Goal: Information Seeking & Learning: Learn about a topic

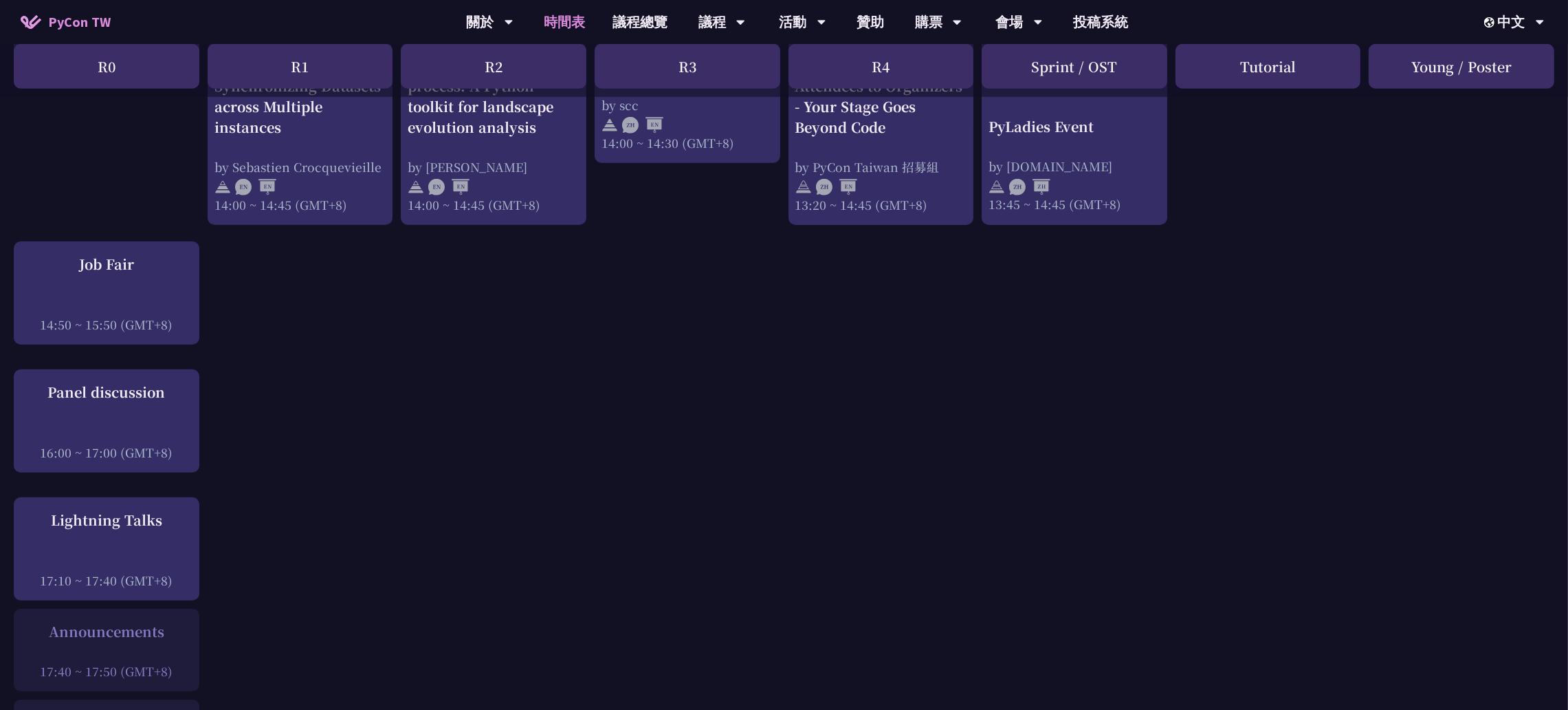
scroll to position [1478, 0]
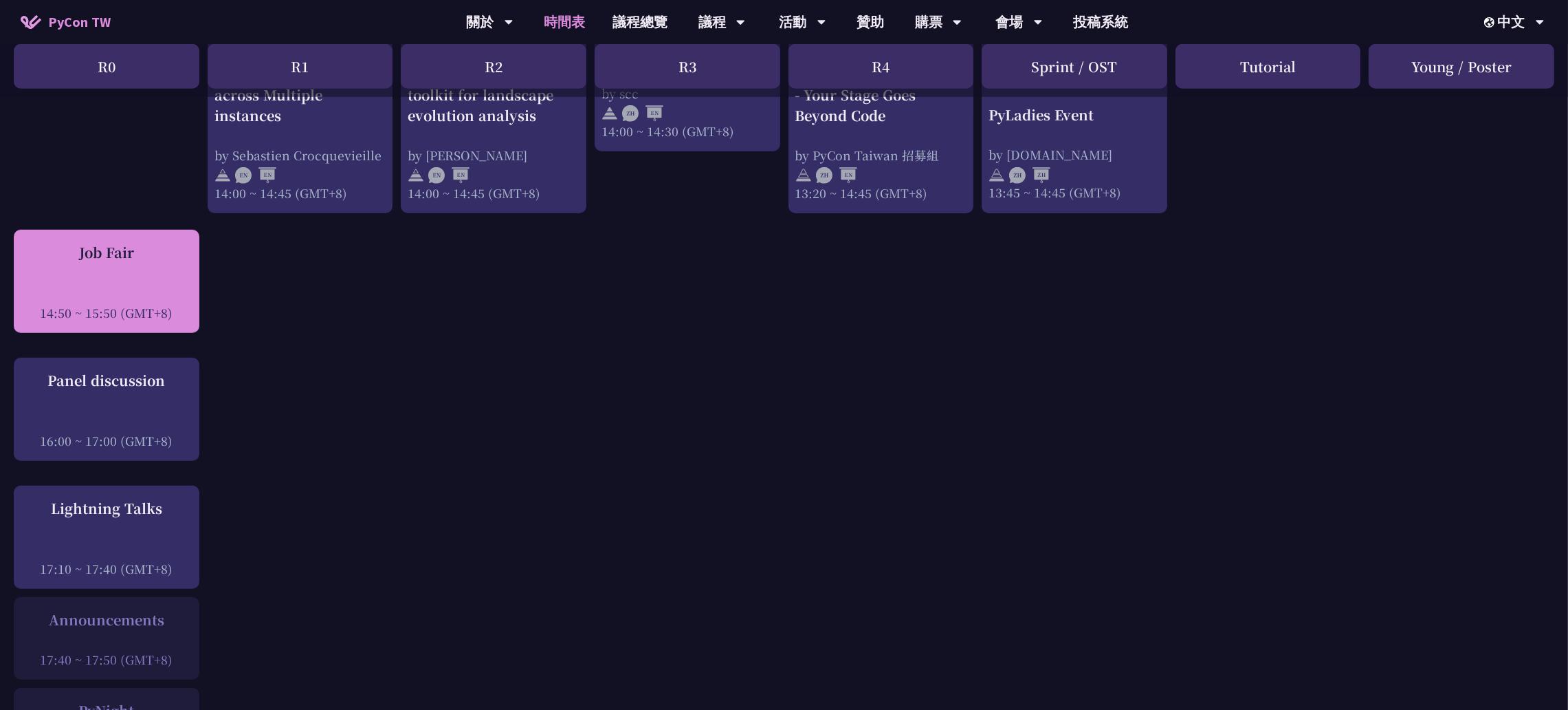
click at [141, 246] on div "Job Fair 14:50 ~ 15:50 (GMT+8)" at bounding box center [107, 281] width 172 height 79
click at [126, 283] on div at bounding box center [107, 293] width 172 height 21
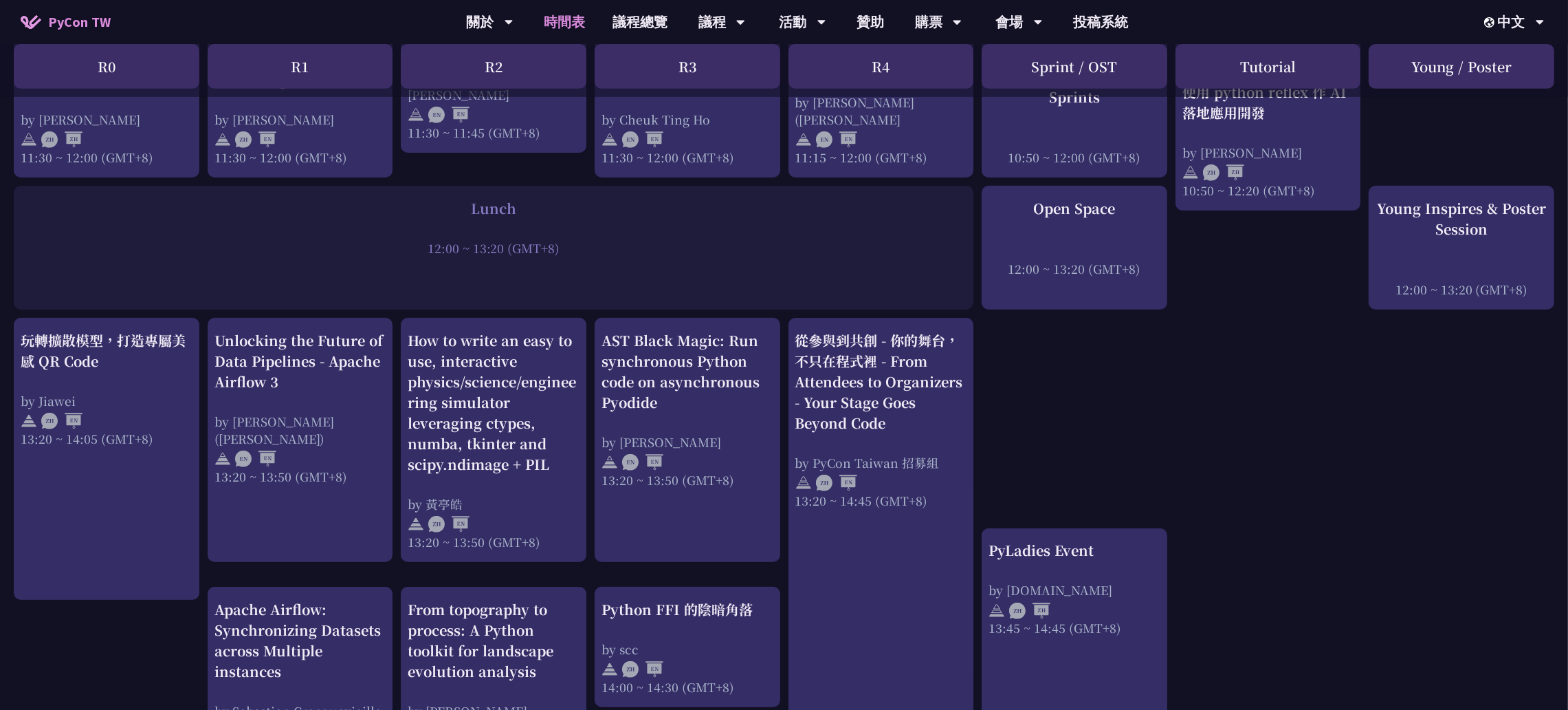
scroll to position [963, 0]
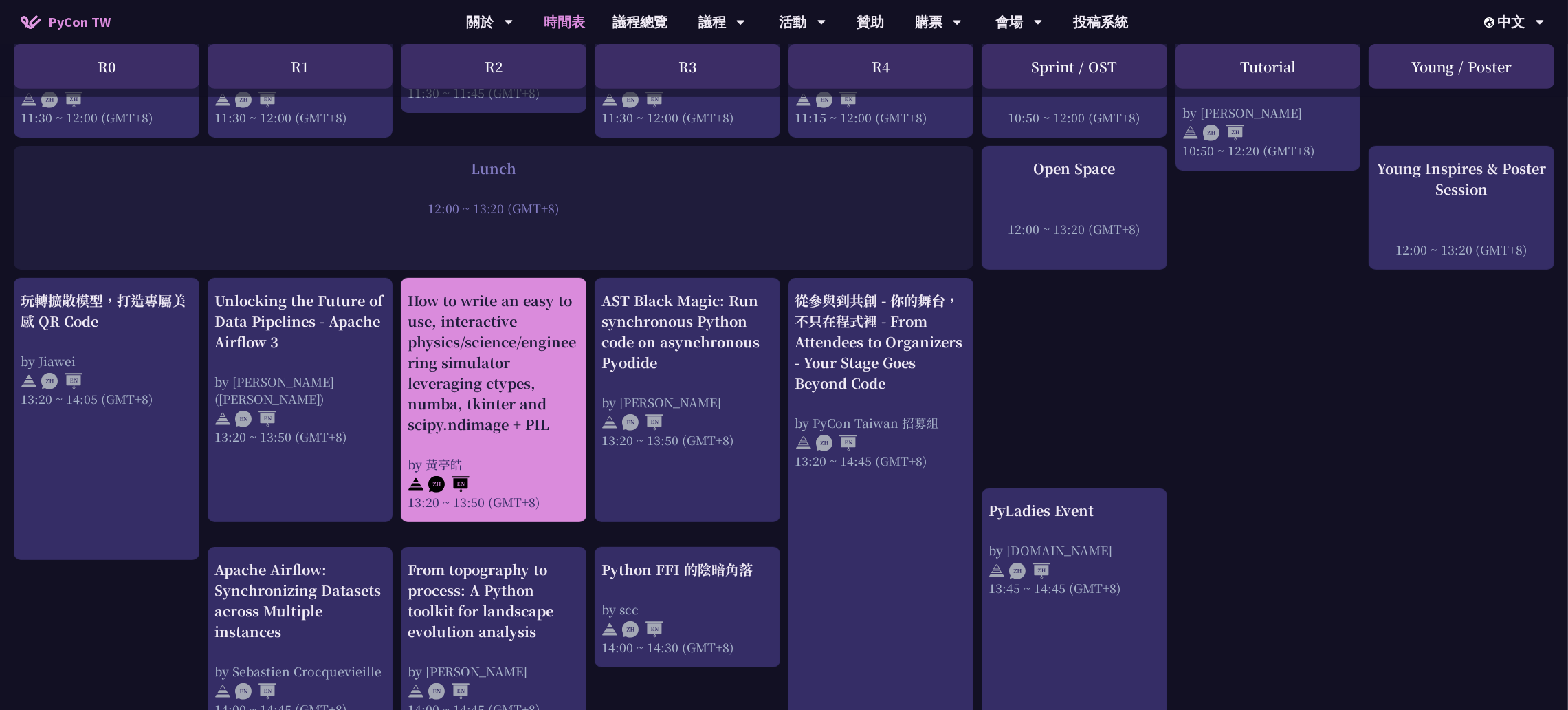
click at [500, 378] on div "How to write an easy to use, interactive physics/science/engineering simulator …" at bounding box center [493, 363] width 172 height 144
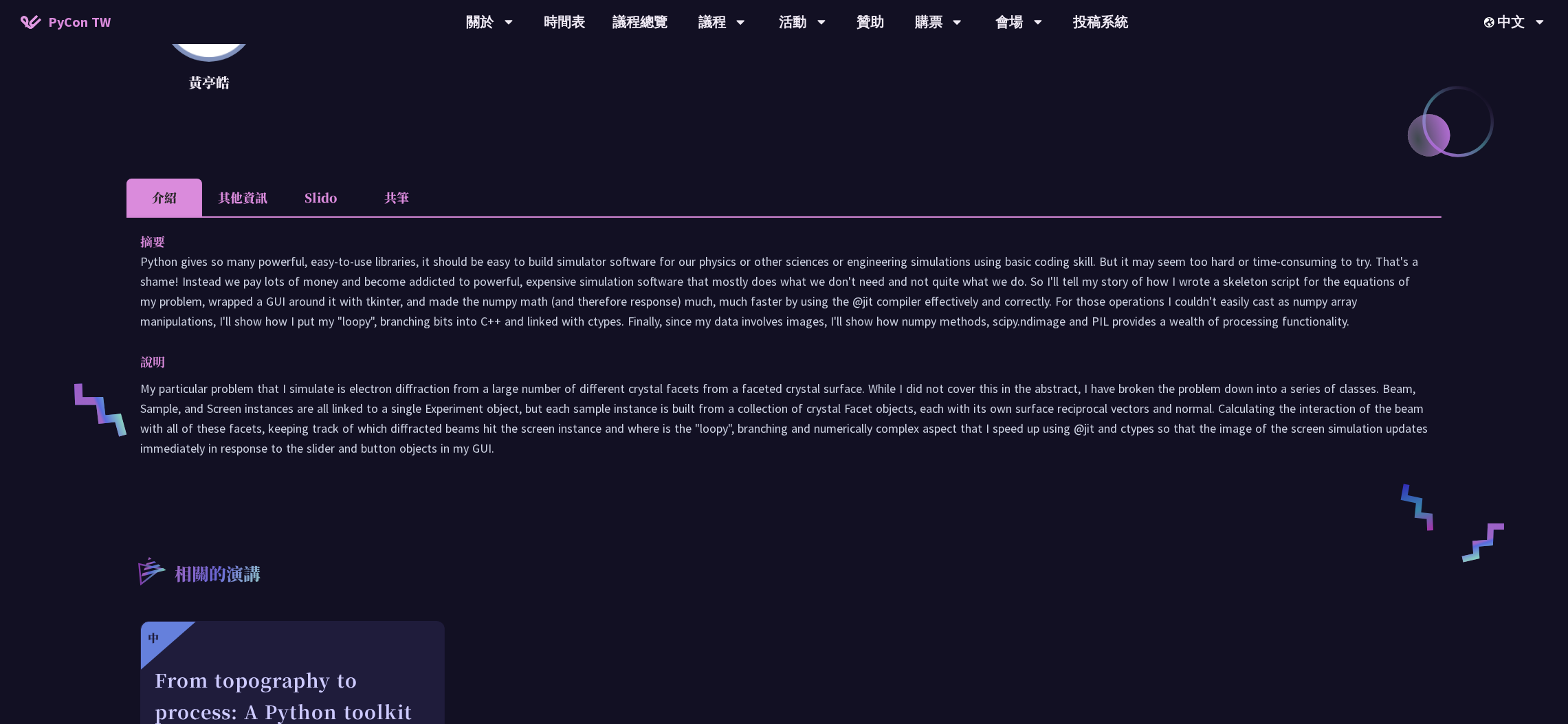
scroll to position [309, 0]
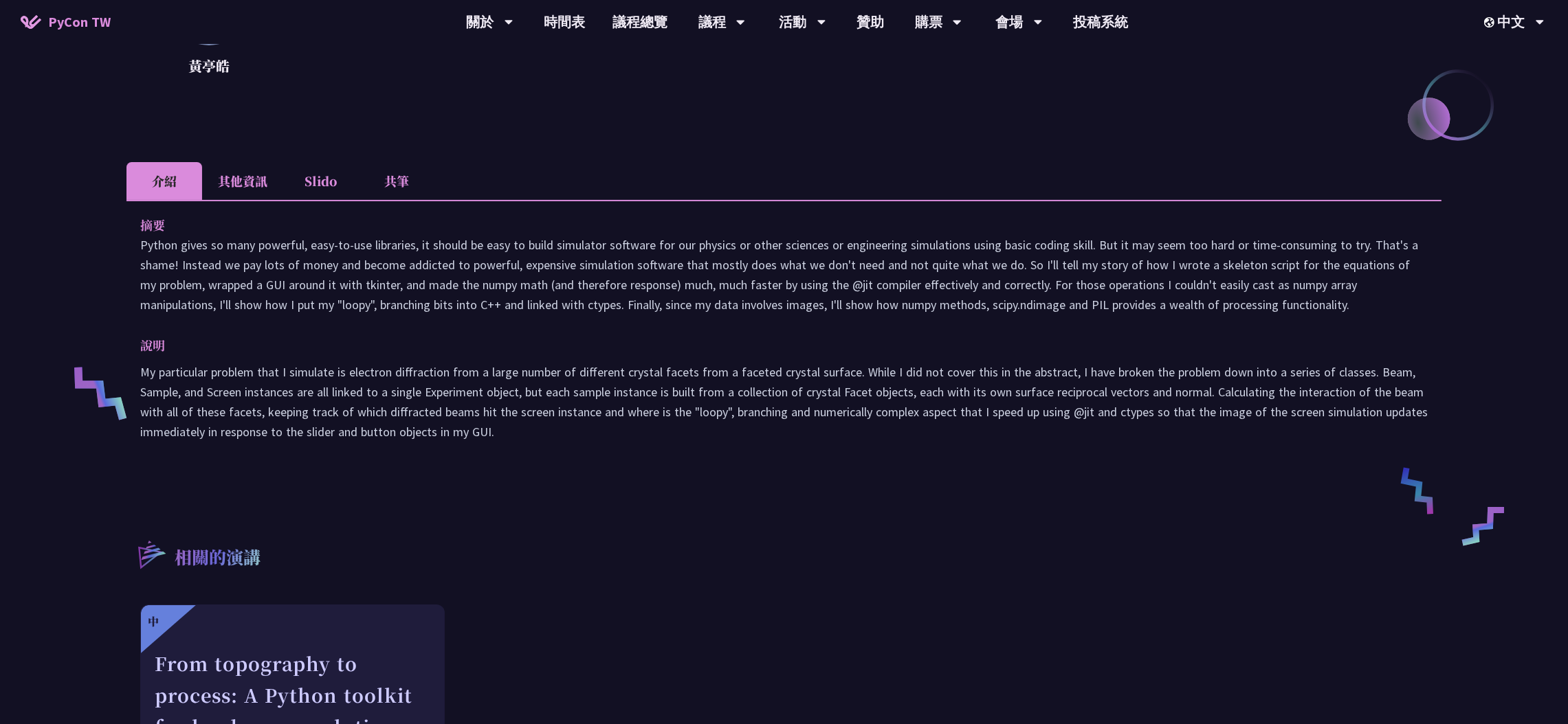
click at [397, 185] on li "共筆" at bounding box center [396, 181] width 76 height 37
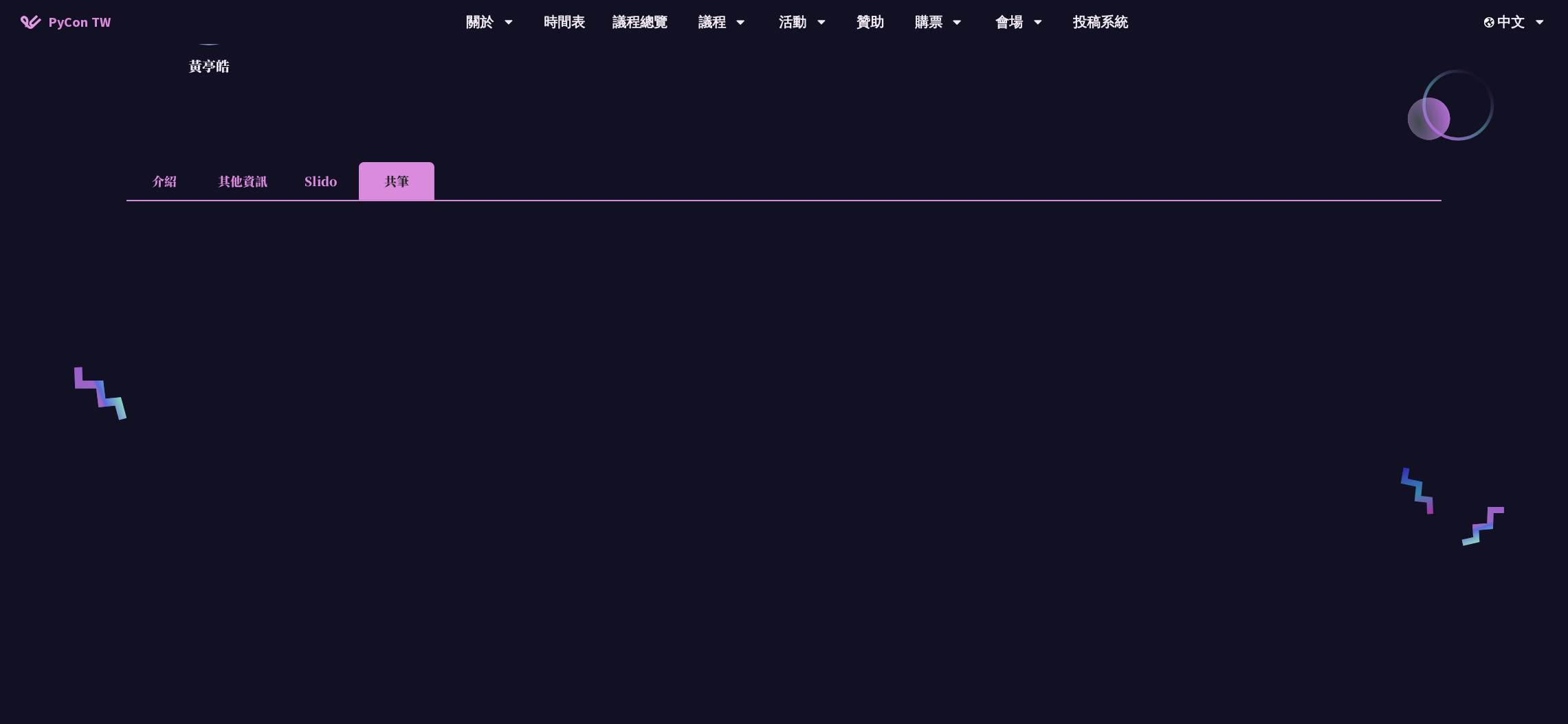
click at [181, 187] on li "介紹" at bounding box center [163, 181] width 76 height 37
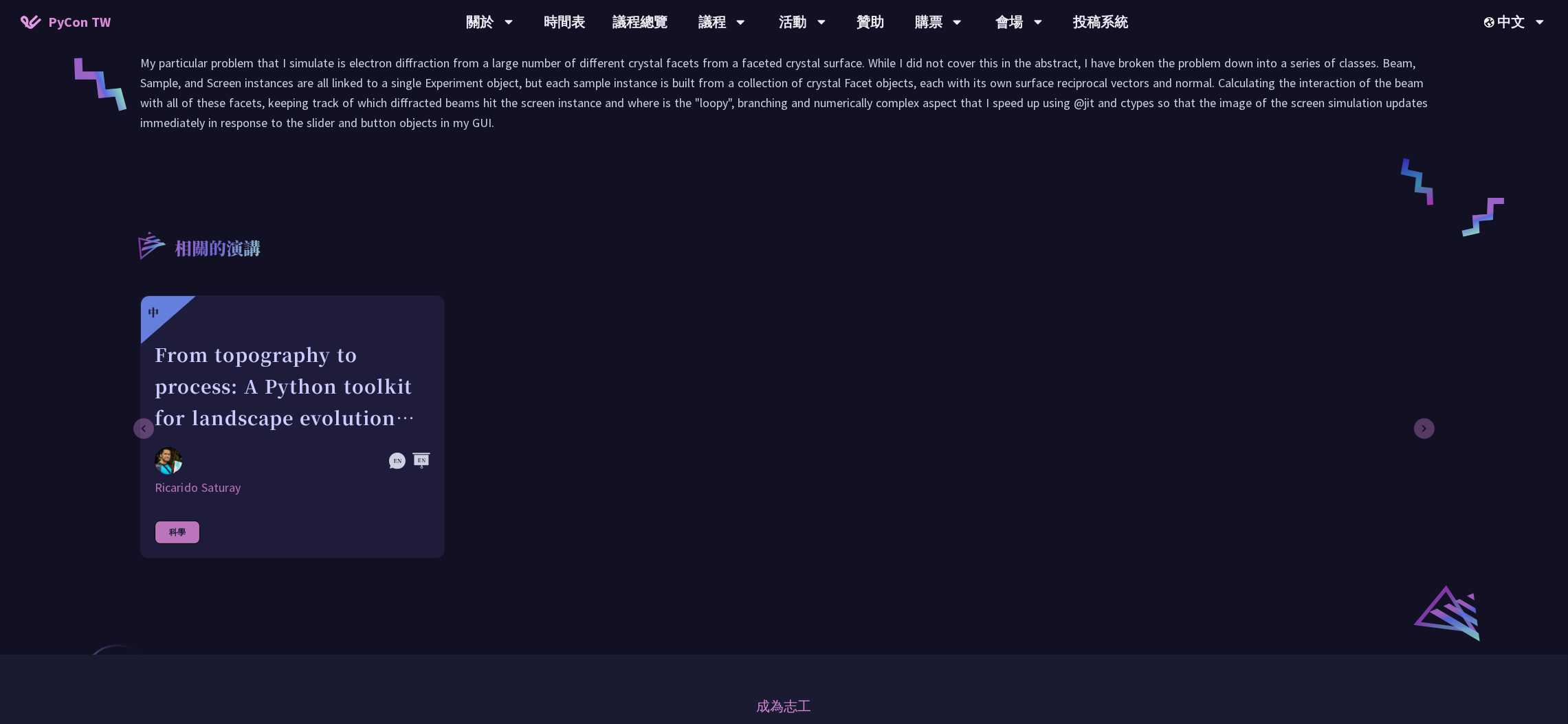
drag, startPoint x: 481, startPoint y: 371, endPoint x: 500, endPoint y: 349, distance: 29.1
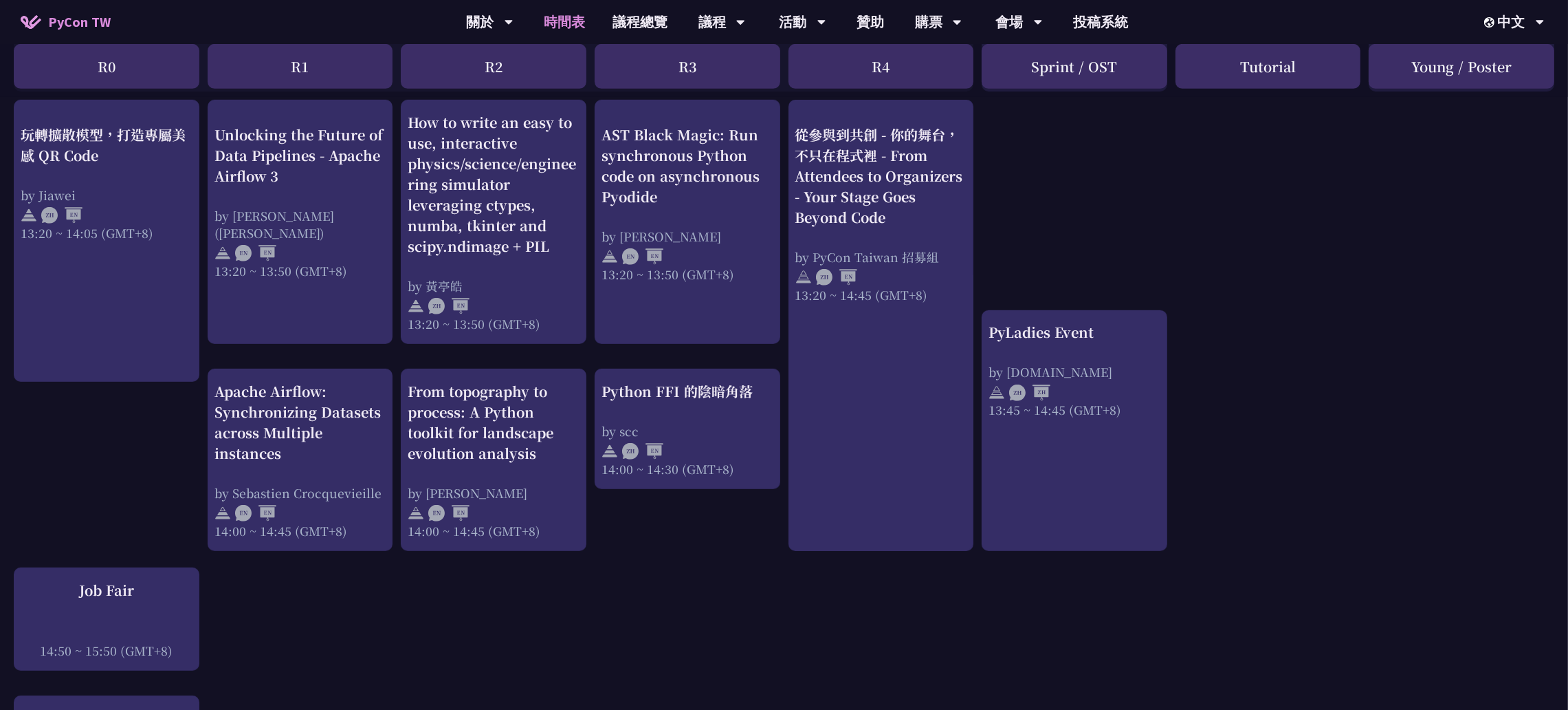
scroll to position [1478, 0]
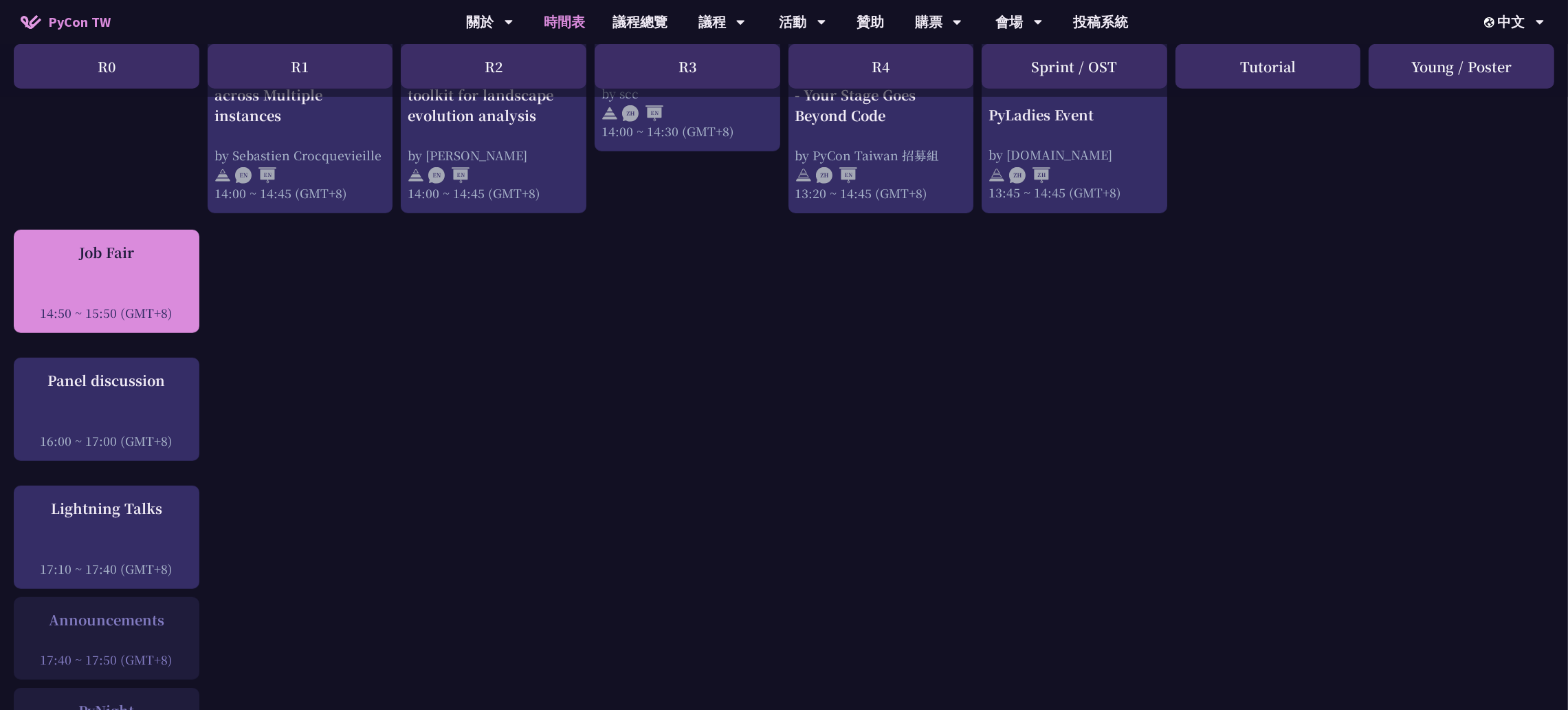
click at [100, 304] on div "14:50 ~ 15:50 (GMT+8)" at bounding box center [107, 313] width 172 height 17
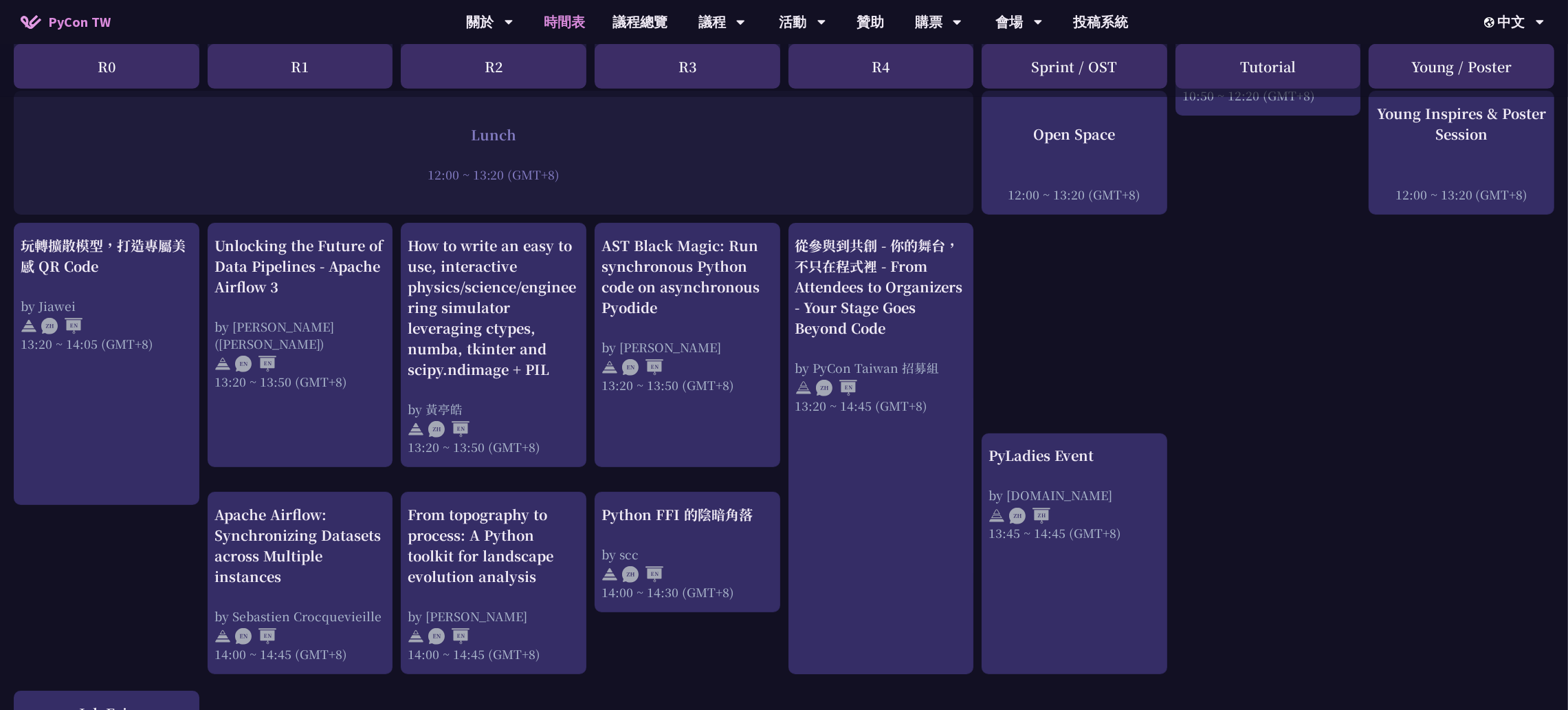
scroll to position [1066, 0]
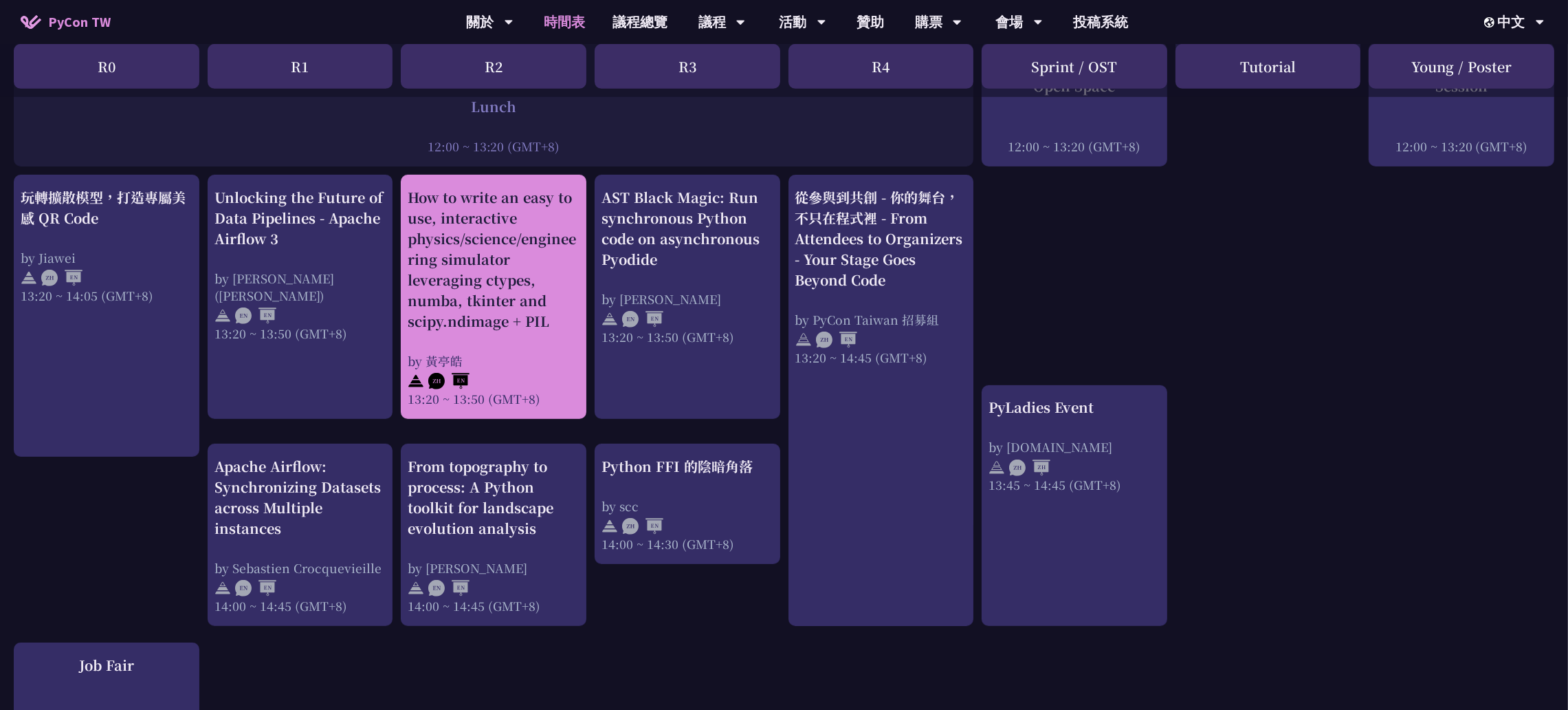
click at [484, 302] on div "How to write an easy to use, interactive physics/science/engineering simulator …" at bounding box center [493, 297] width 172 height 220
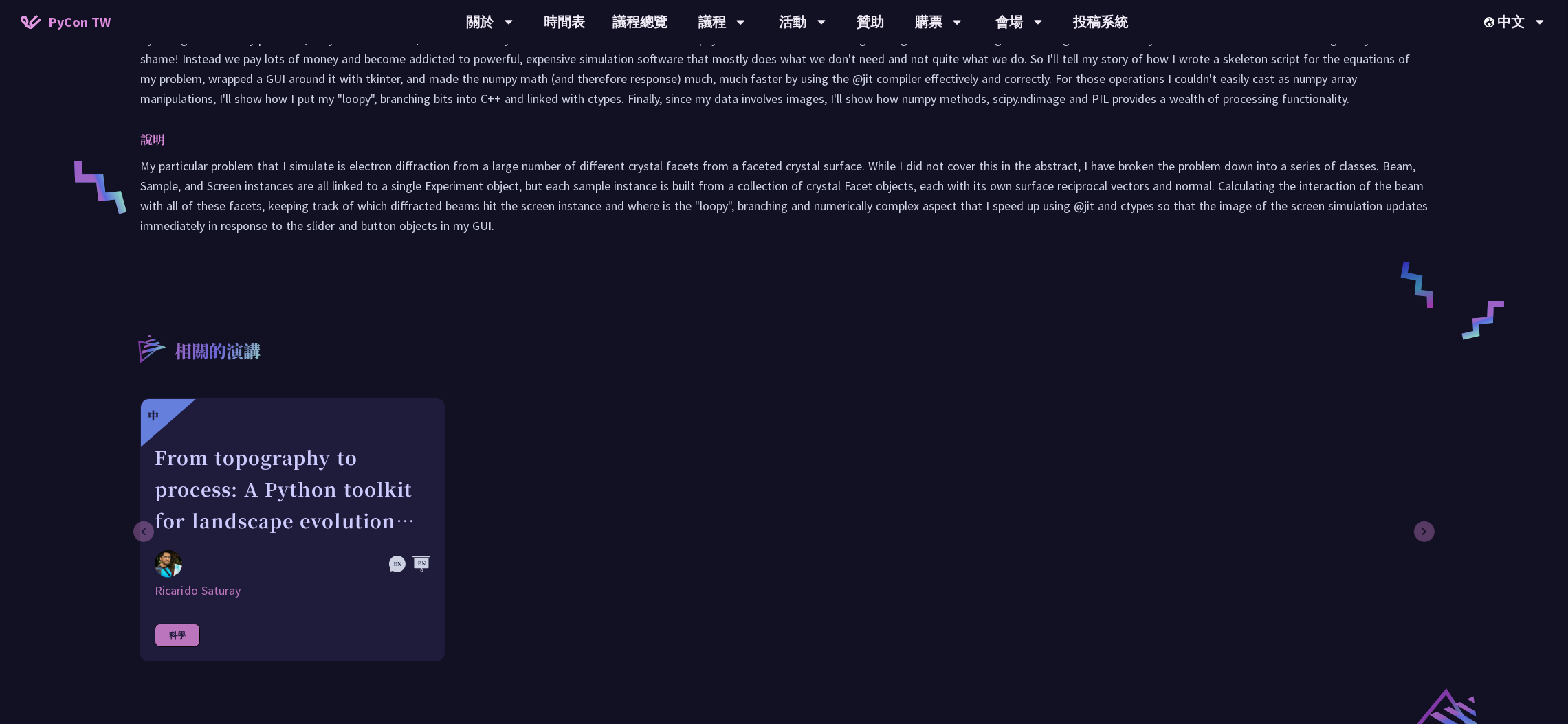
scroll to position [721, 0]
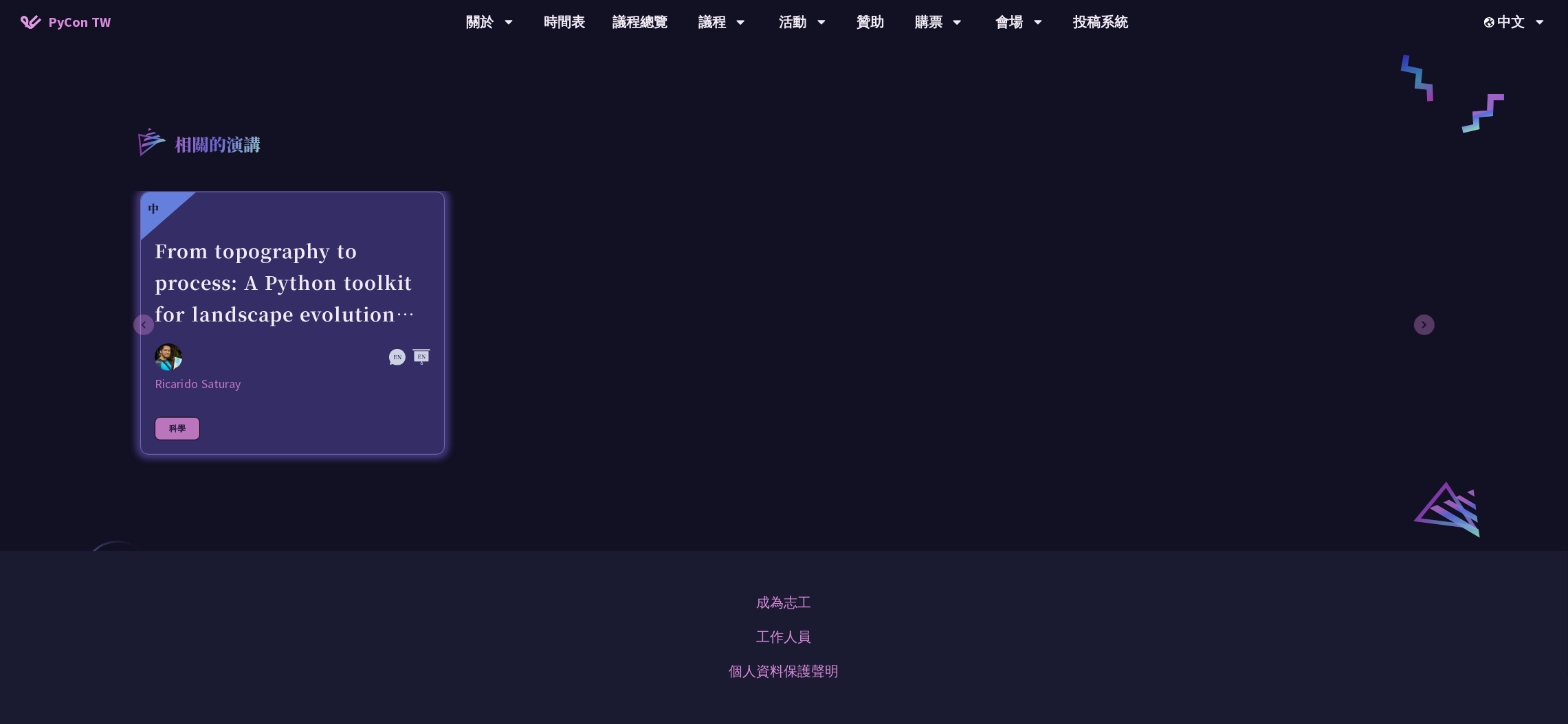
drag, startPoint x: 267, startPoint y: 419, endPoint x: 296, endPoint y: 407, distance: 31.4
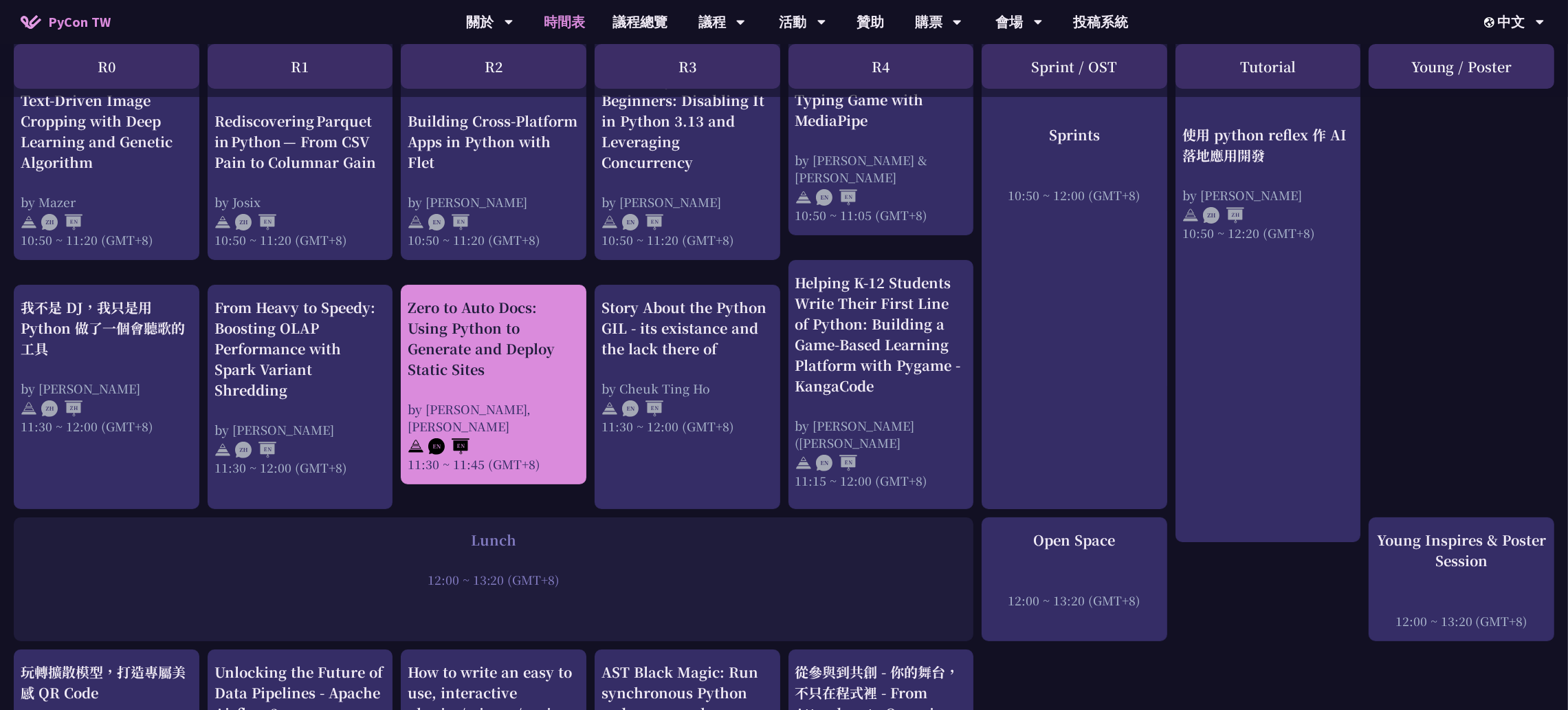
scroll to position [619, 0]
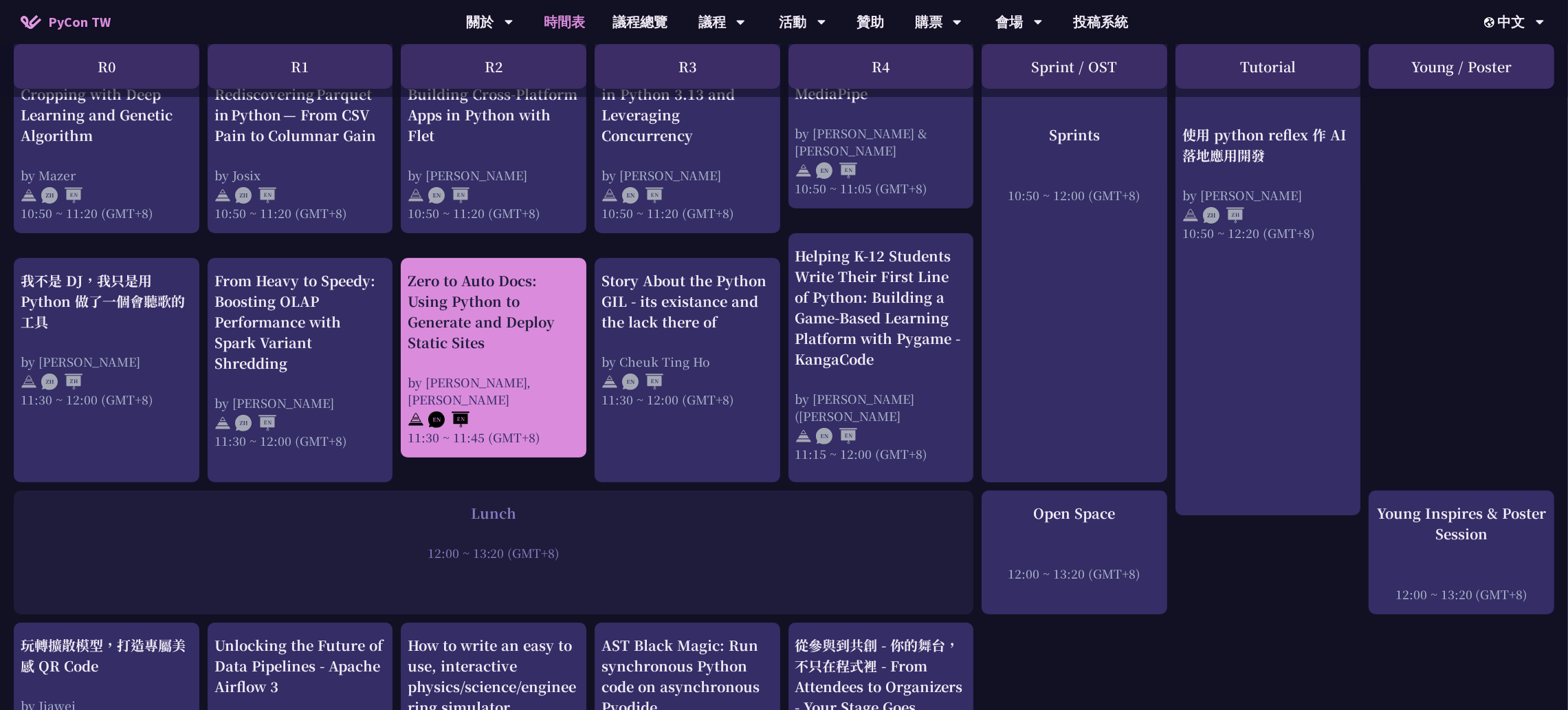
click at [502, 408] on div at bounding box center [493, 418] width 172 height 21
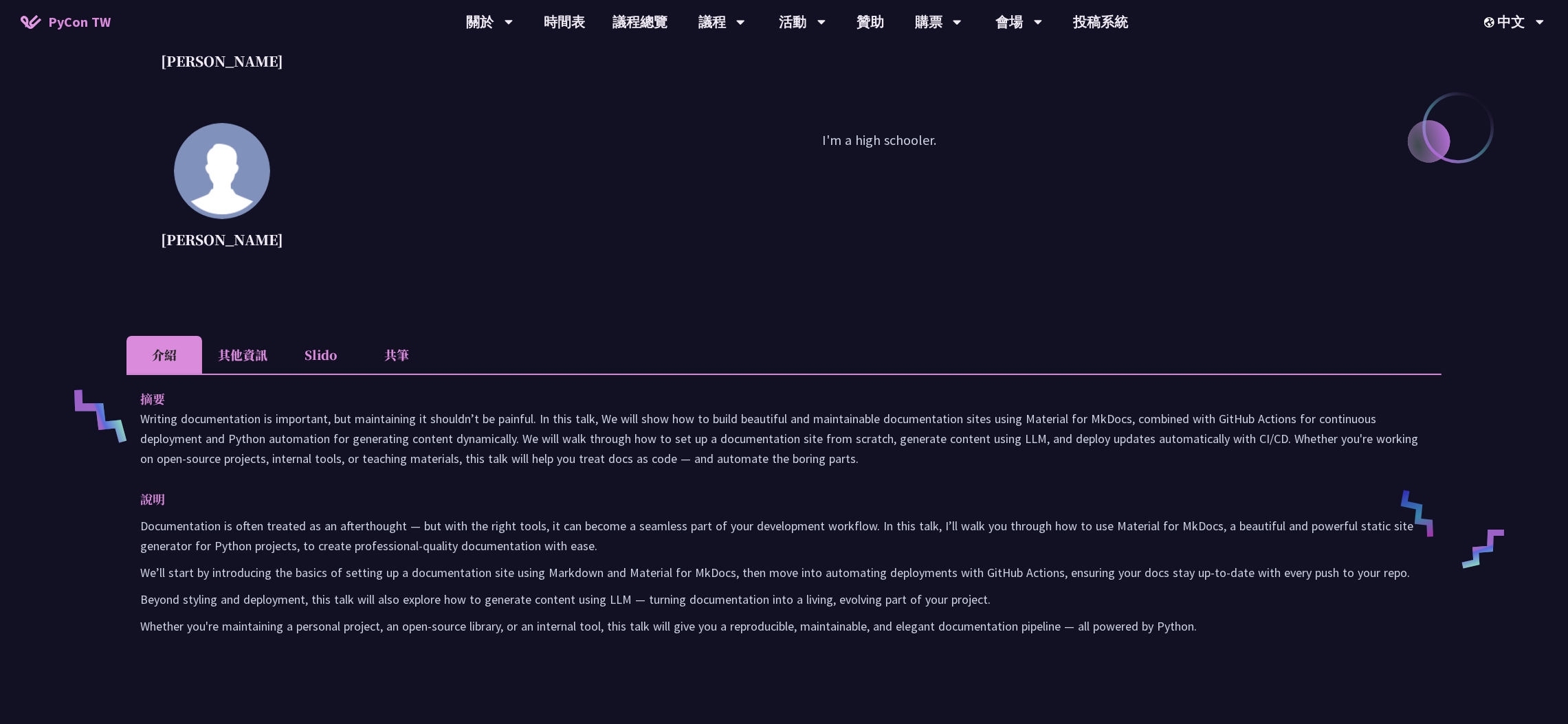
scroll to position [103, 0]
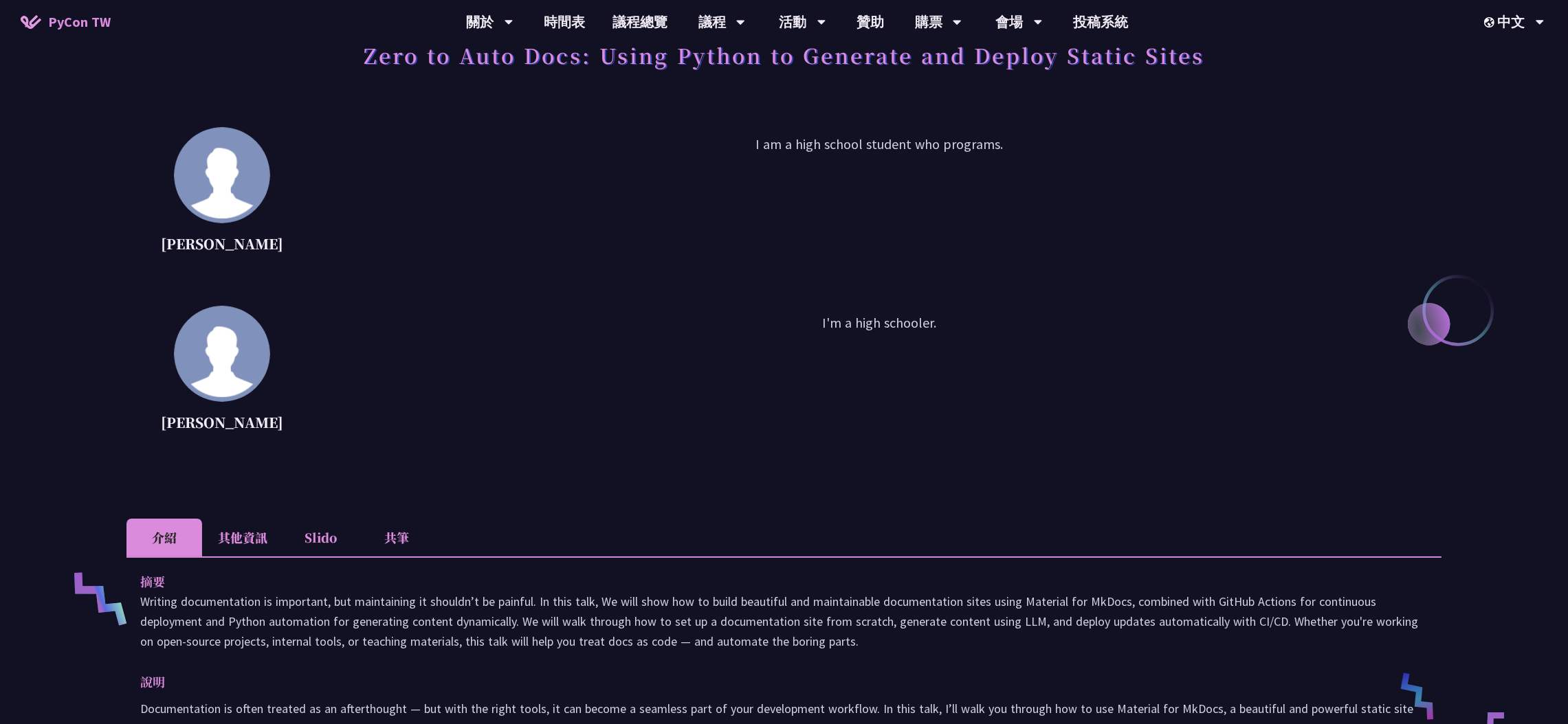
drag, startPoint x: 810, startPoint y: 142, endPoint x: 1013, endPoint y: 146, distance: 203.0
click at [997, 148] on p "I am a high school student who programs." at bounding box center [879, 195] width 1124 height 123
click at [1037, 146] on p "I am a high school student who programs." at bounding box center [879, 195] width 1124 height 123
drag, startPoint x: 996, startPoint y: 144, endPoint x: 702, endPoint y: 154, distance: 294.2
click at [703, 154] on p "I am a high school student who programs." at bounding box center [879, 195] width 1124 height 123
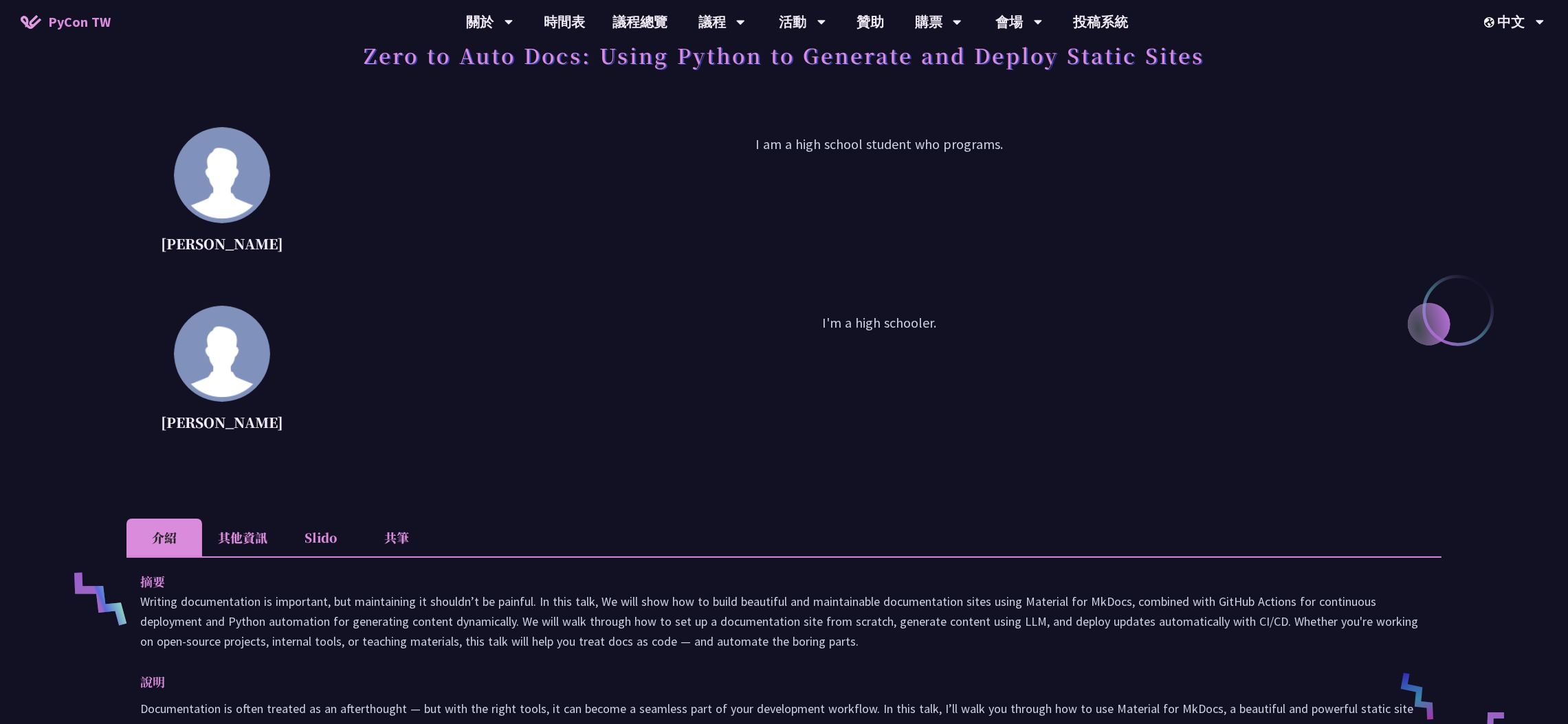
drag, startPoint x: 784, startPoint y: 330, endPoint x: 955, endPoint y: 341, distance: 171.4
click at [947, 341] on p "I'm a high schooler." at bounding box center [879, 373] width 1124 height 123
click at [983, 341] on p "I'm a high schooler." at bounding box center [879, 373] width 1124 height 123
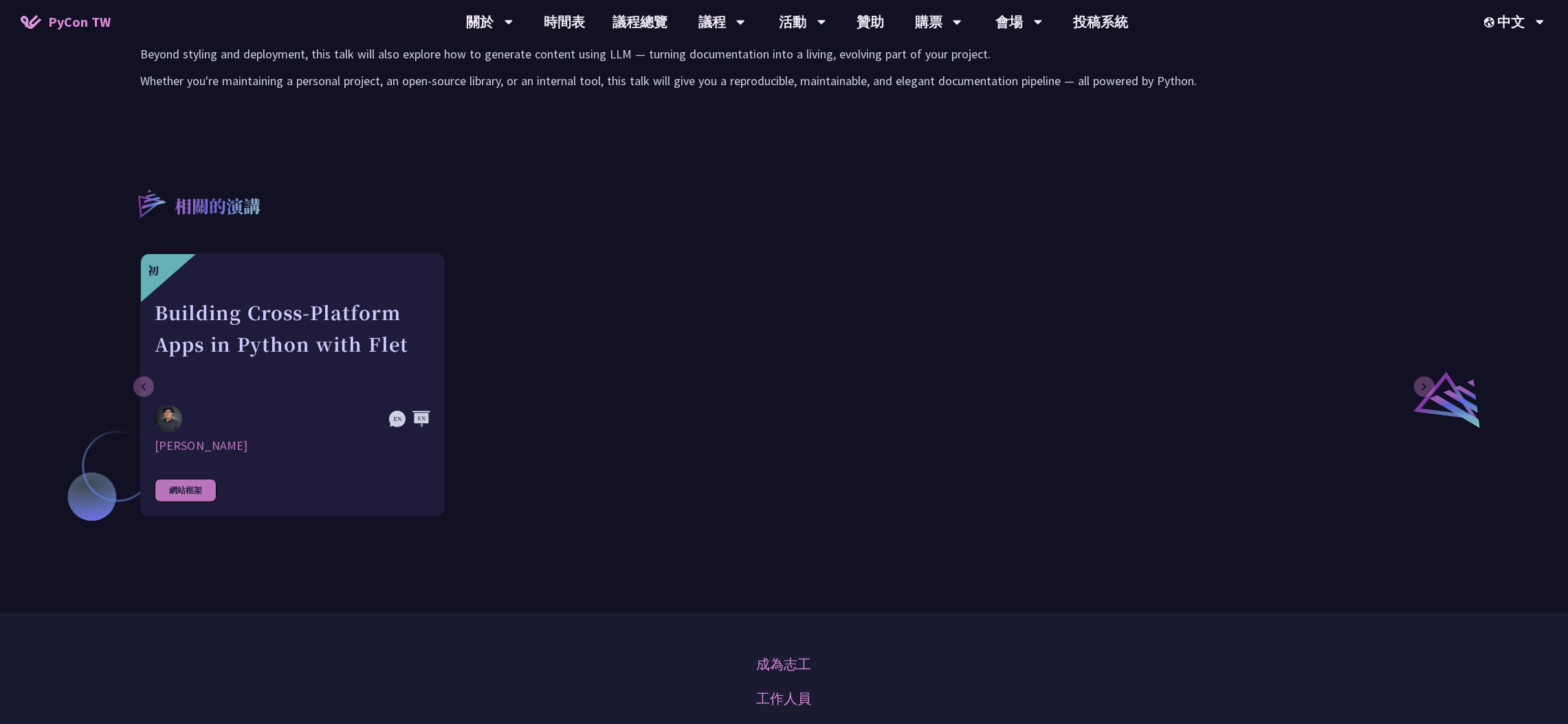
scroll to position [824, 0]
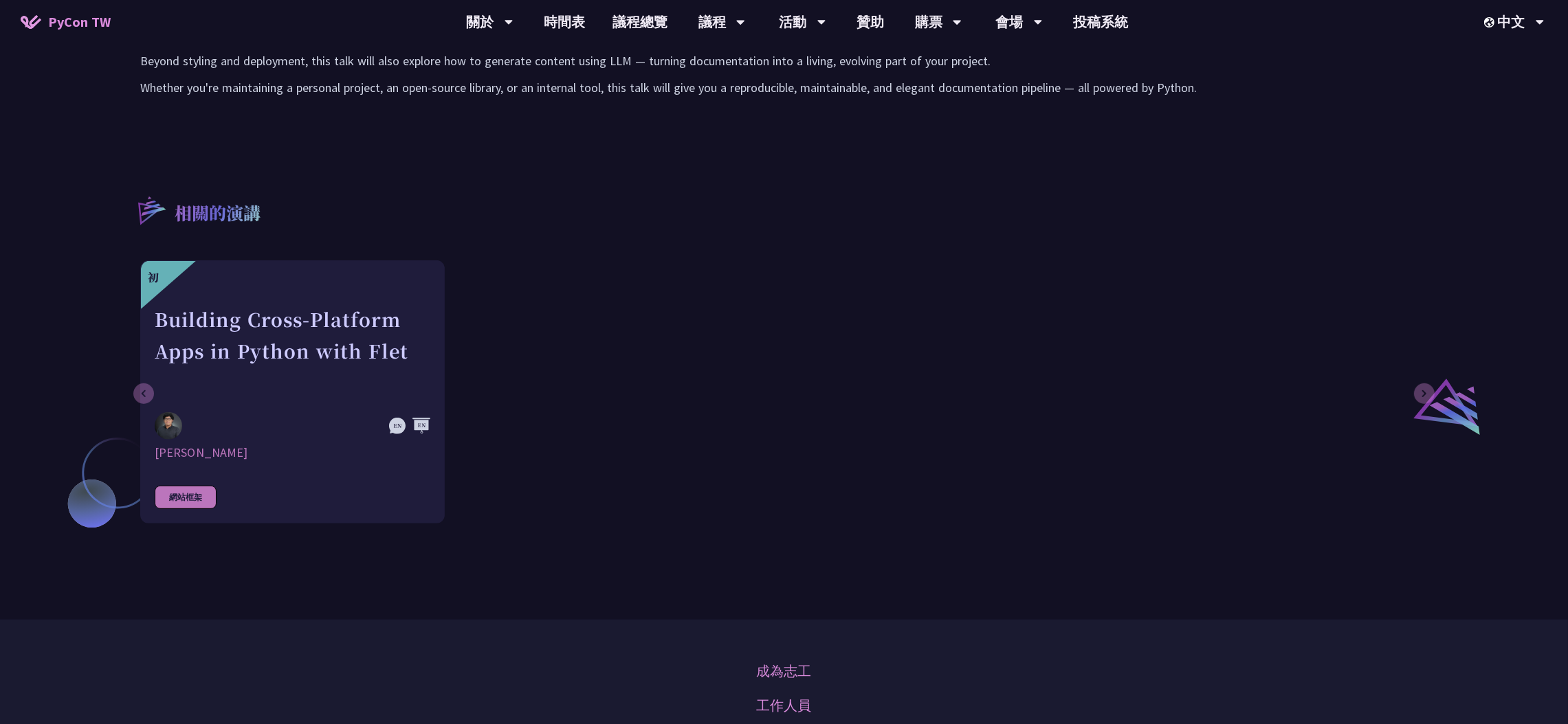
drag, startPoint x: 467, startPoint y: 397, endPoint x: 580, endPoint y: 406, distance: 113.4
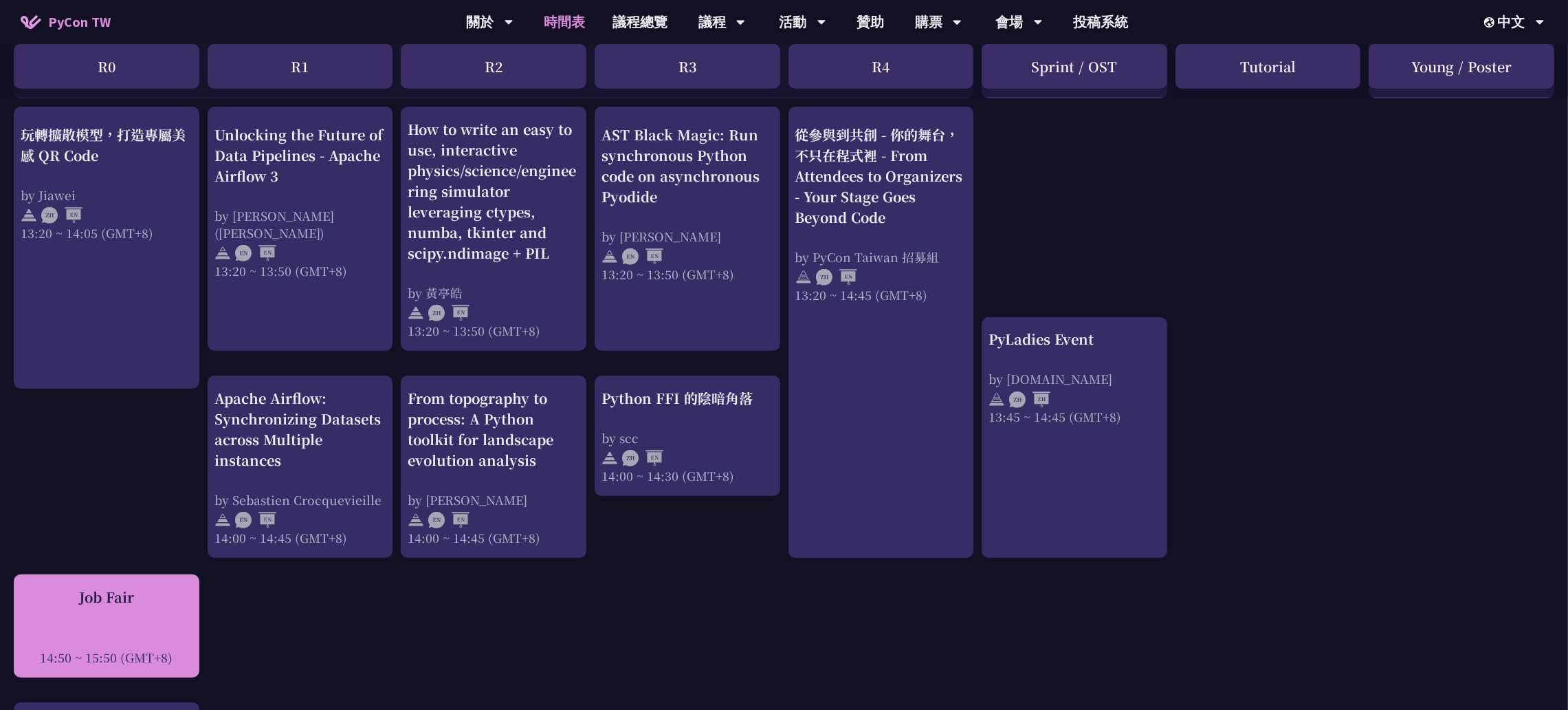
scroll to position [1341, 0]
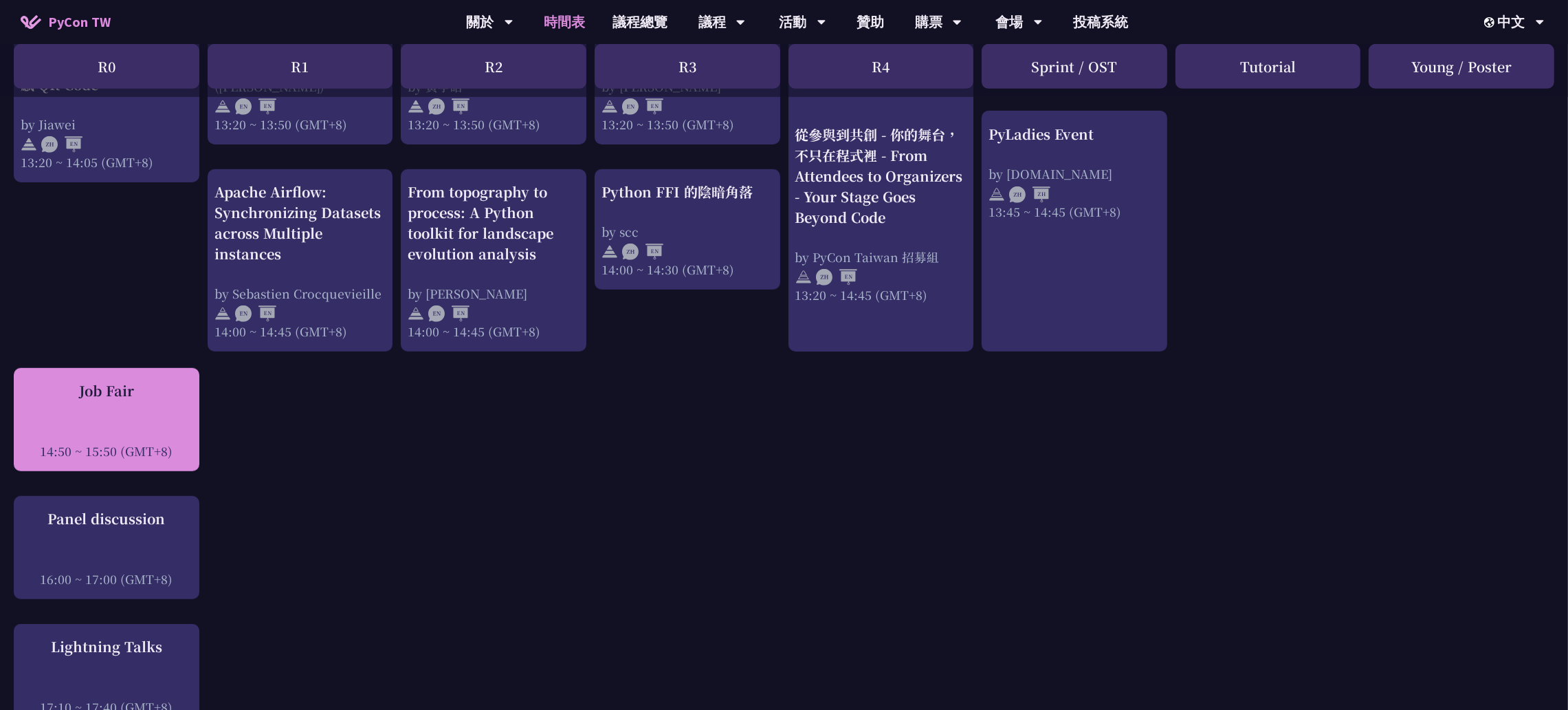
click at [110, 421] on div at bounding box center [107, 431] width 172 height 21
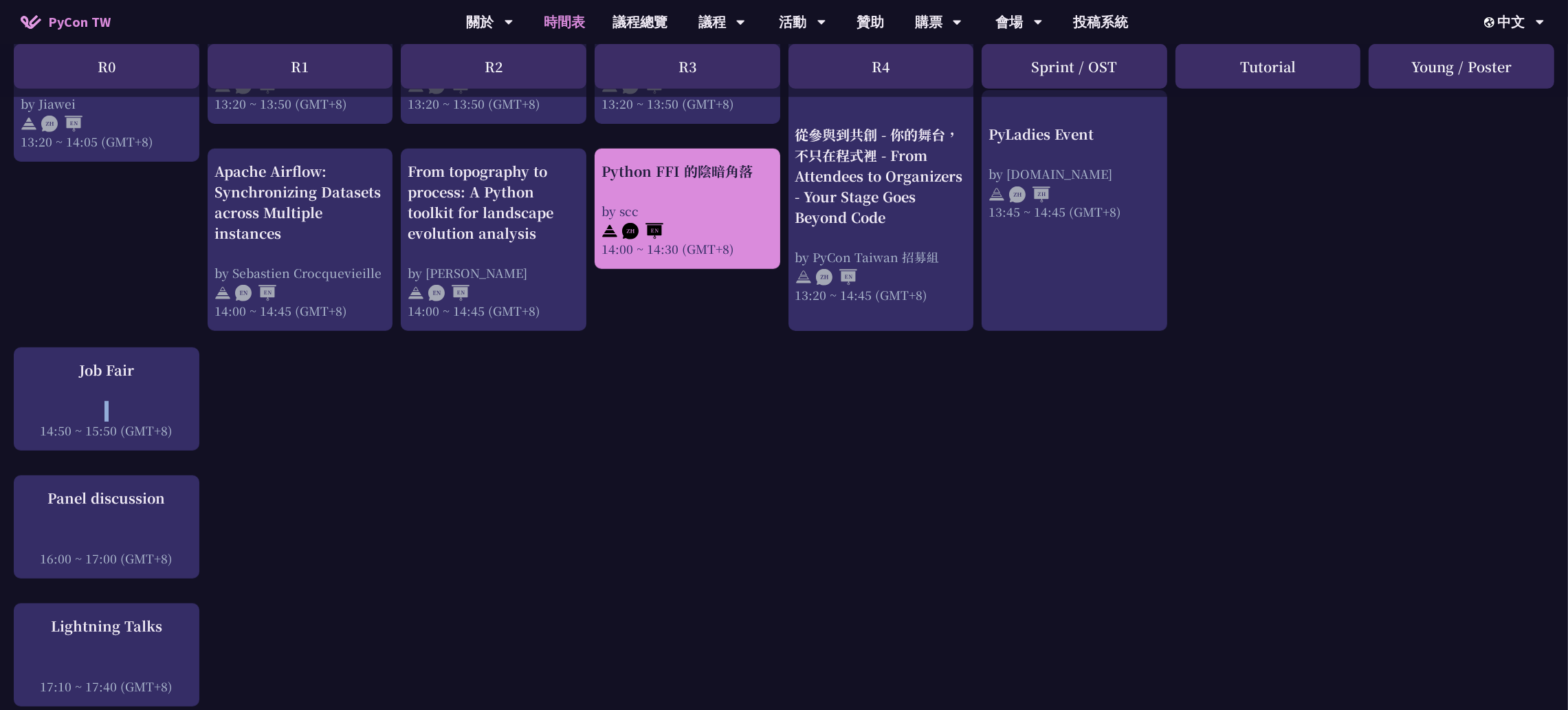
scroll to position [1212, 0]
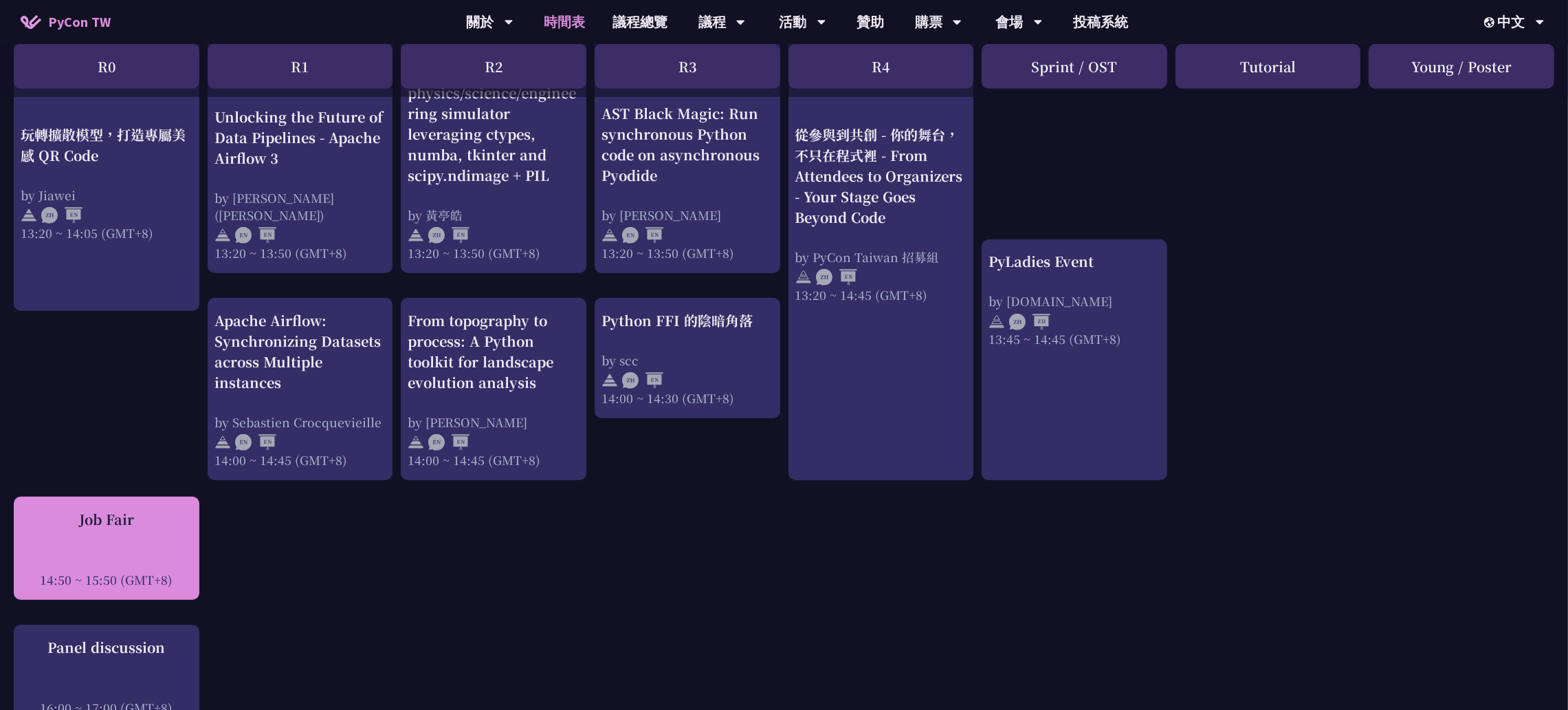
click at [86, 472] on div "Job Fair" at bounding box center [107, 519] width 172 height 21
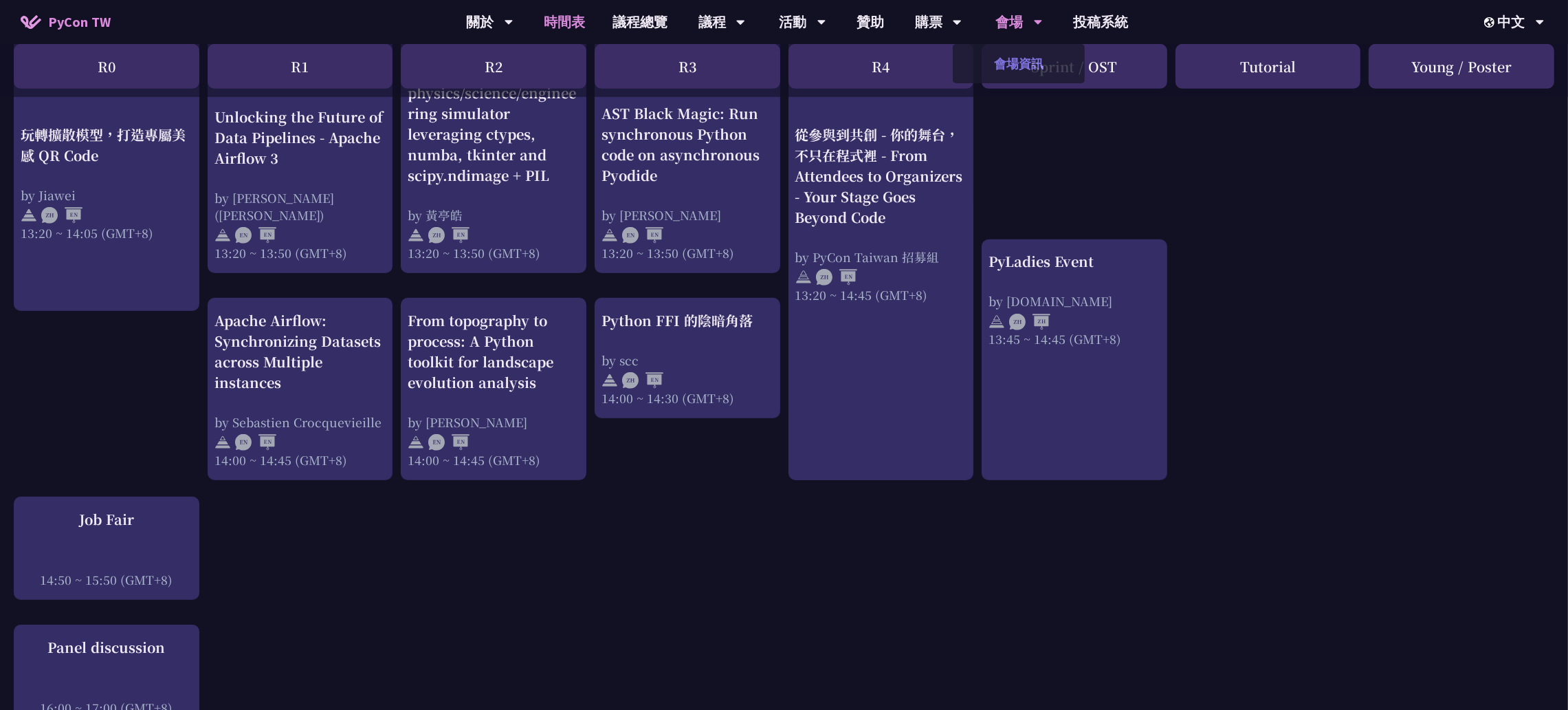
click at [1028, 56] on link "會場資訊" at bounding box center [1018, 63] width 132 height 32
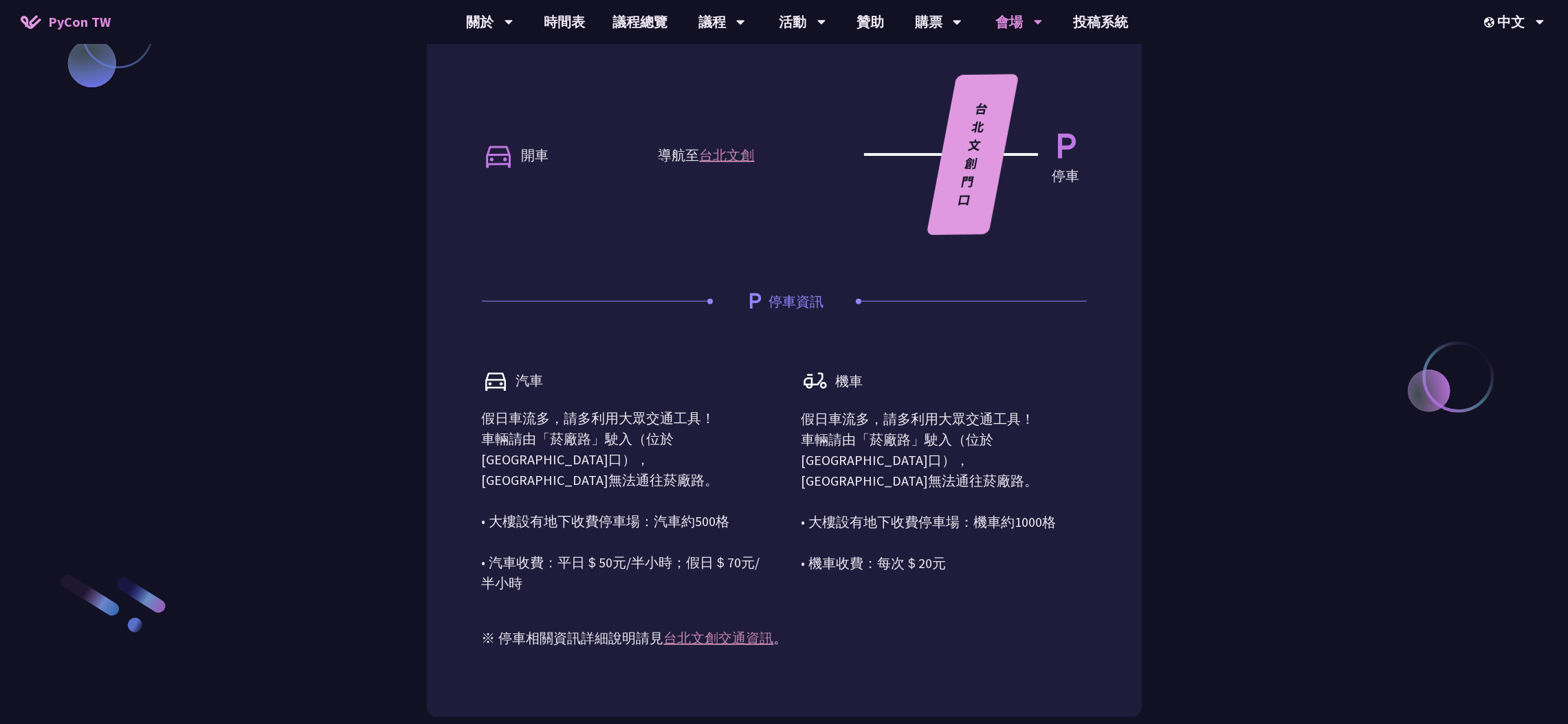
scroll to position [1033, 0]
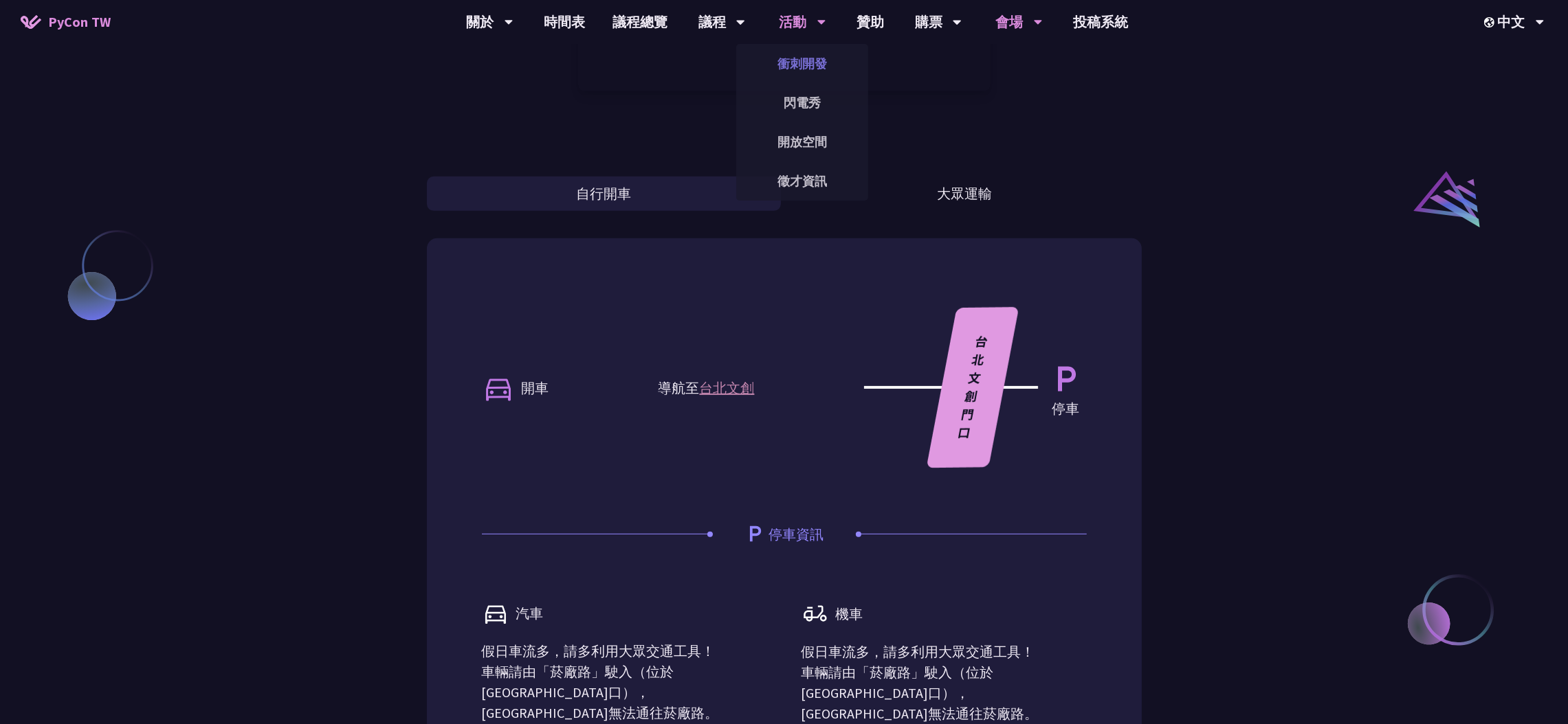
click at [810, 68] on link "衝刺開發" at bounding box center [802, 63] width 132 height 32
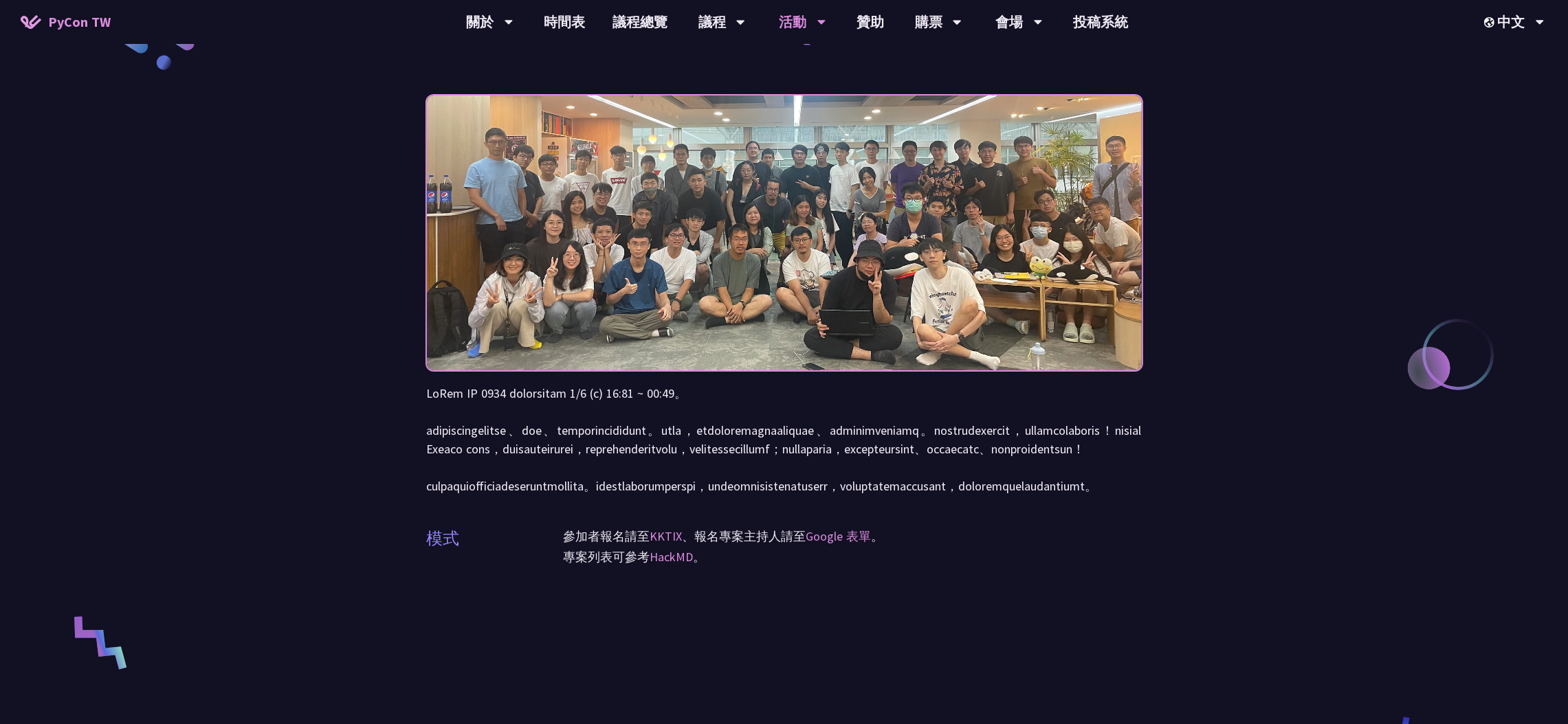
scroll to position [206, 0]
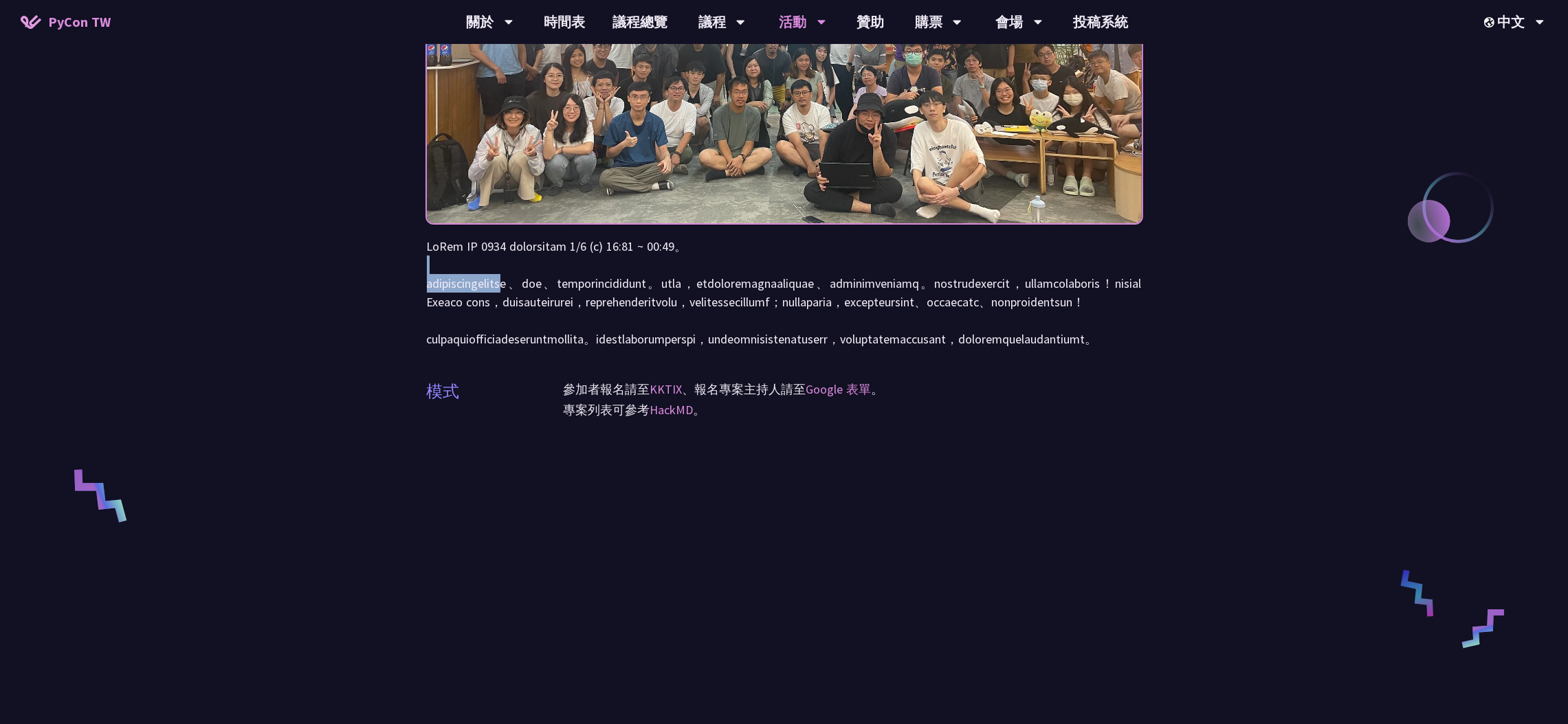
drag, startPoint x: 619, startPoint y: 288, endPoint x: 763, endPoint y: 262, distance: 146.3
click at [761, 267] on p at bounding box center [784, 293] width 715 height 111
click at [855, 269] on p at bounding box center [784, 293] width 715 height 111
click at [579, 338] on p at bounding box center [784, 293] width 715 height 111
drag, startPoint x: 556, startPoint y: 329, endPoint x: 641, endPoint y: 321, distance: 85.4
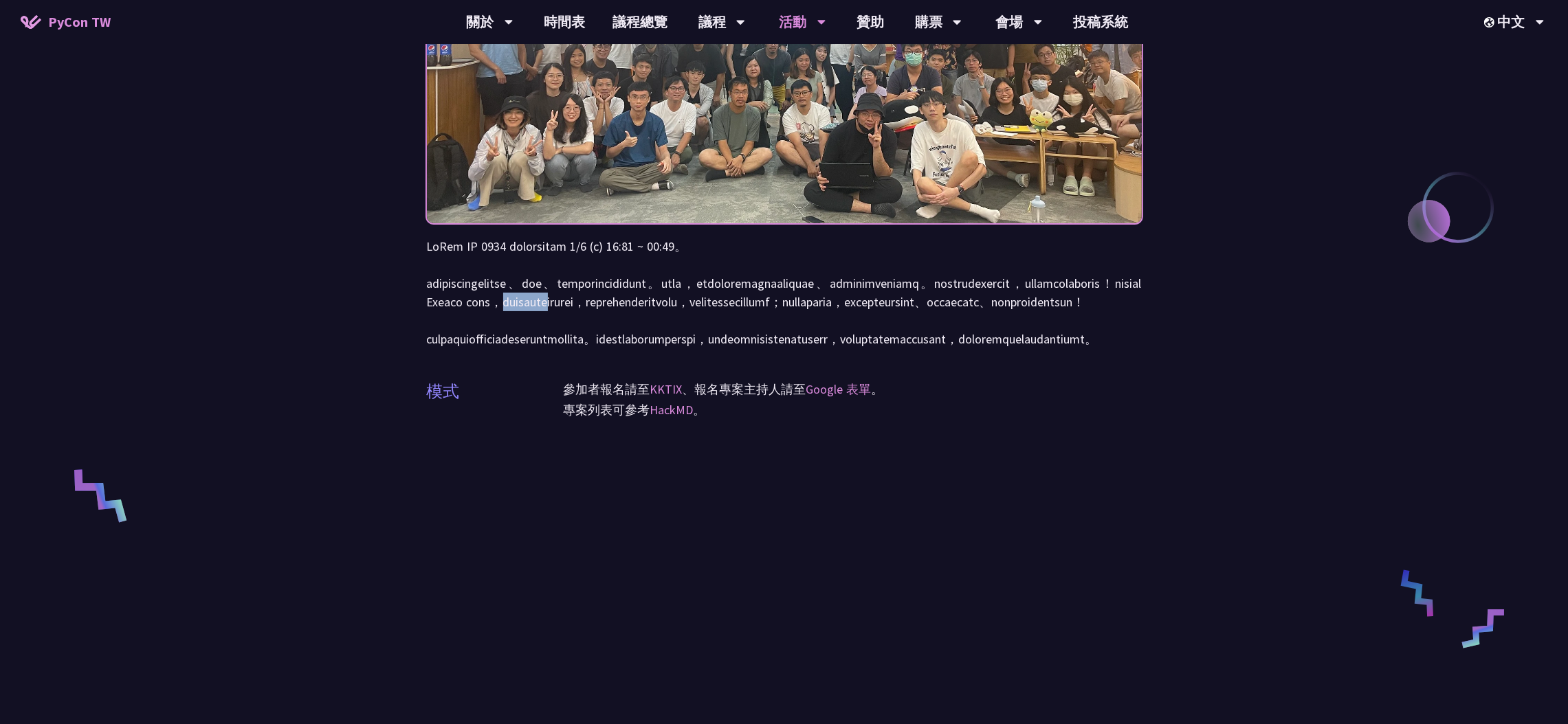
click at [641, 321] on p at bounding box center [784, 293] width 715 height 111
click at [1025, 327] on p at bounding box center [784, 293] width 715 height 111
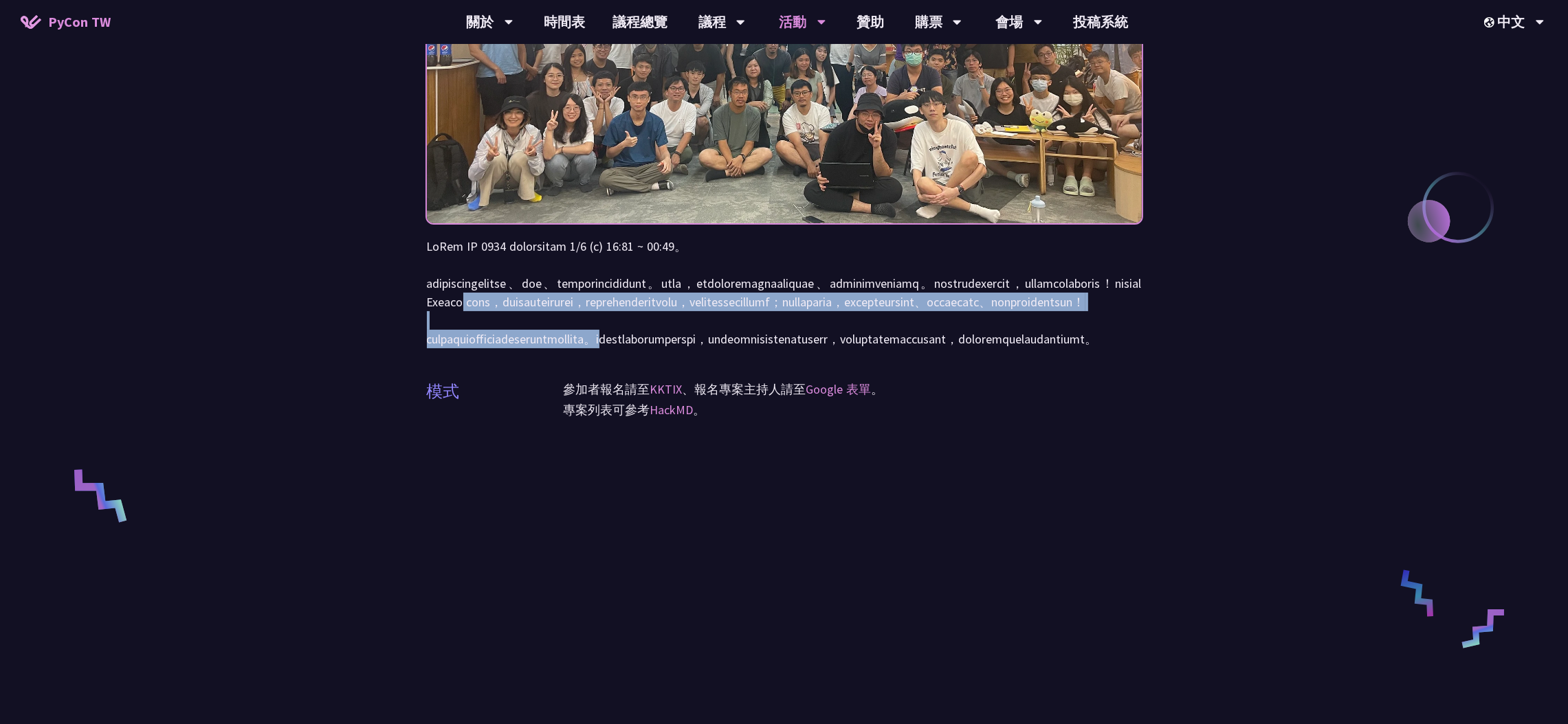
drag, startPoint x: 524, startPoint y: 324, endPoint x: 826, endPoint y: 385, distance: 308.1
click at [826, 349] on p at bounding box center [784, 293] width 715 height 111
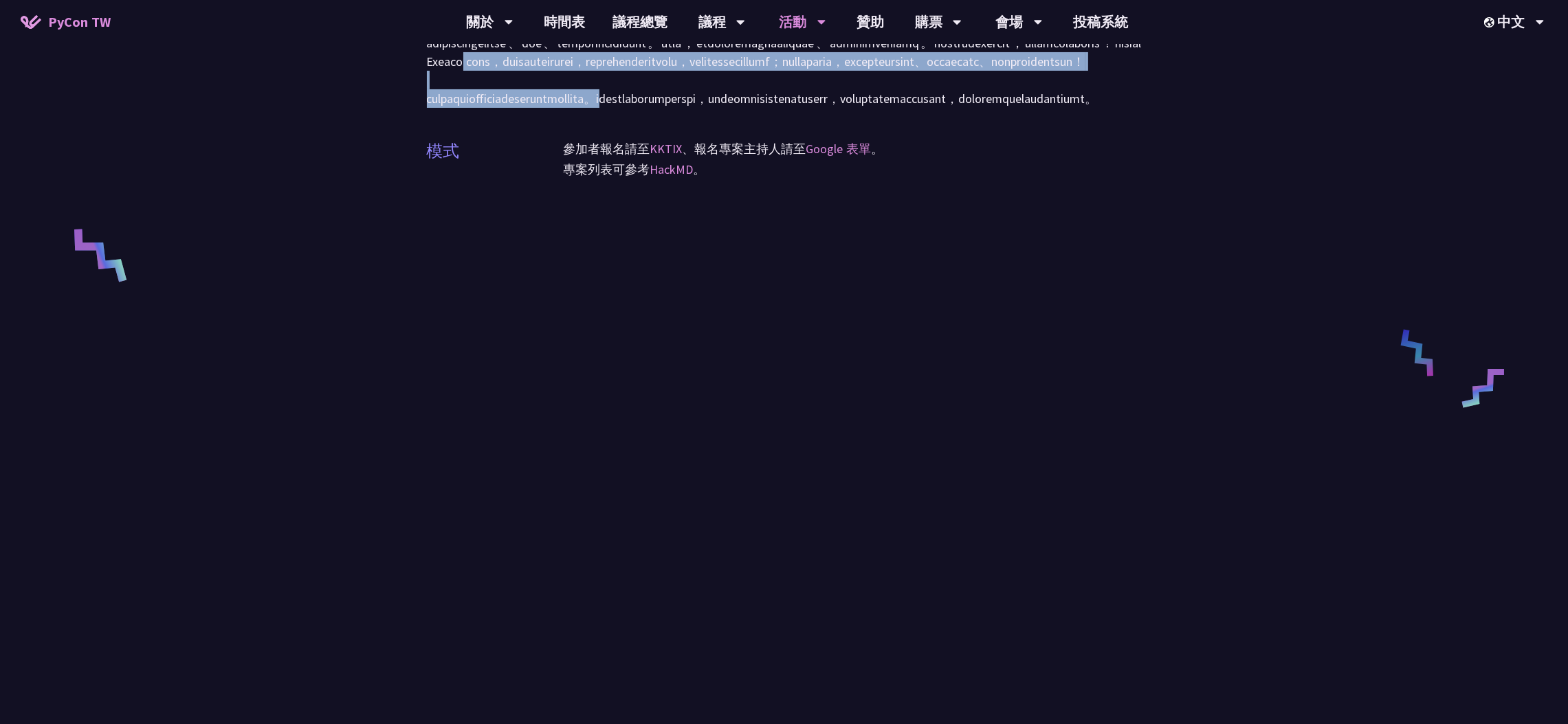
scroll to position [413, 0]
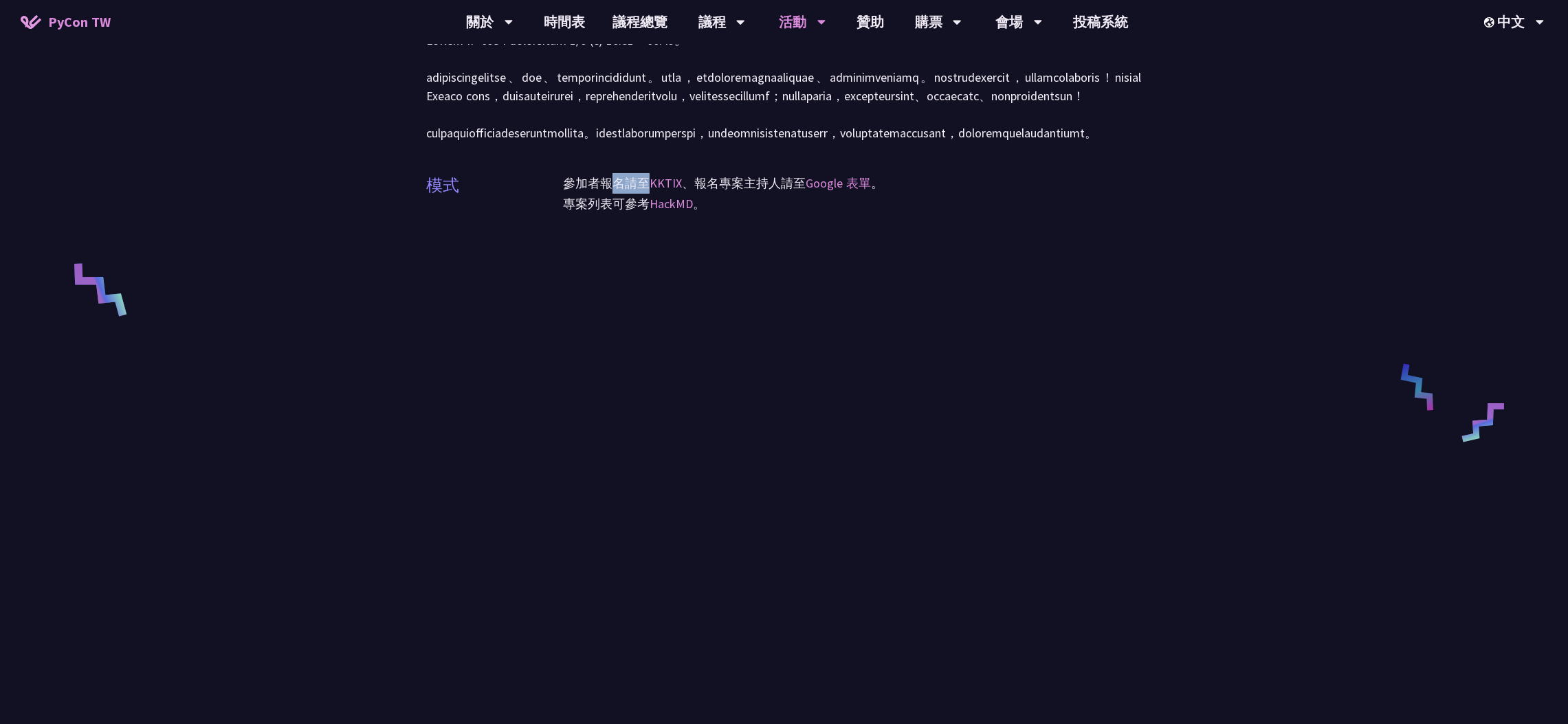
drag, startPoint x: 607, startPoint y: 239, endPoint x: 647, endPoint y: 246, distance: 40.6
click at [647, 194] on p "參加者報名請至 KKTIX 、報名專案主持人請至 Google 表單 。" at bounding box center [852, 184] width 579 height 21
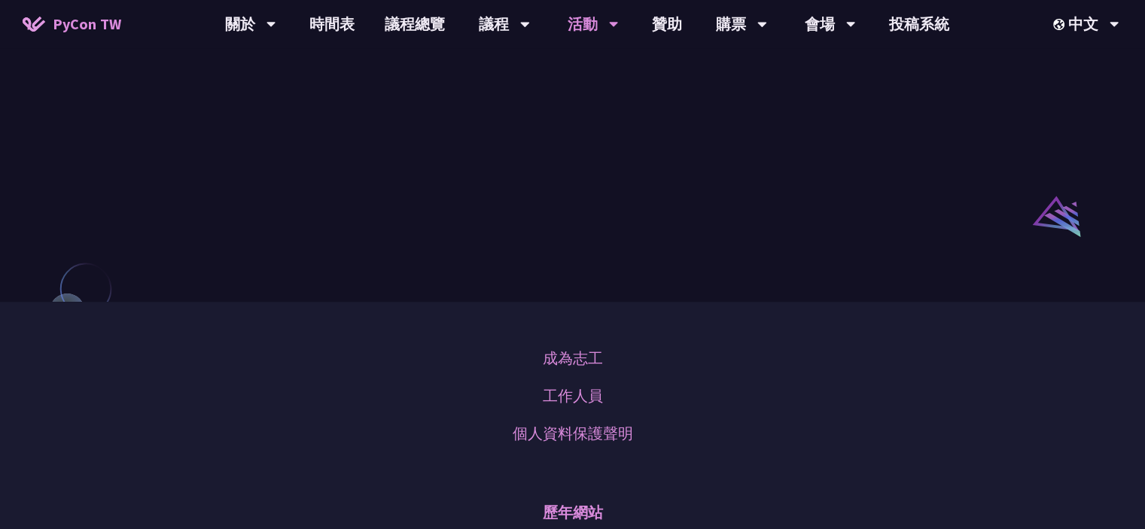
scroll to position [915, 0]
